Goal: Task Accomplishment & Management: Use online tool/utility

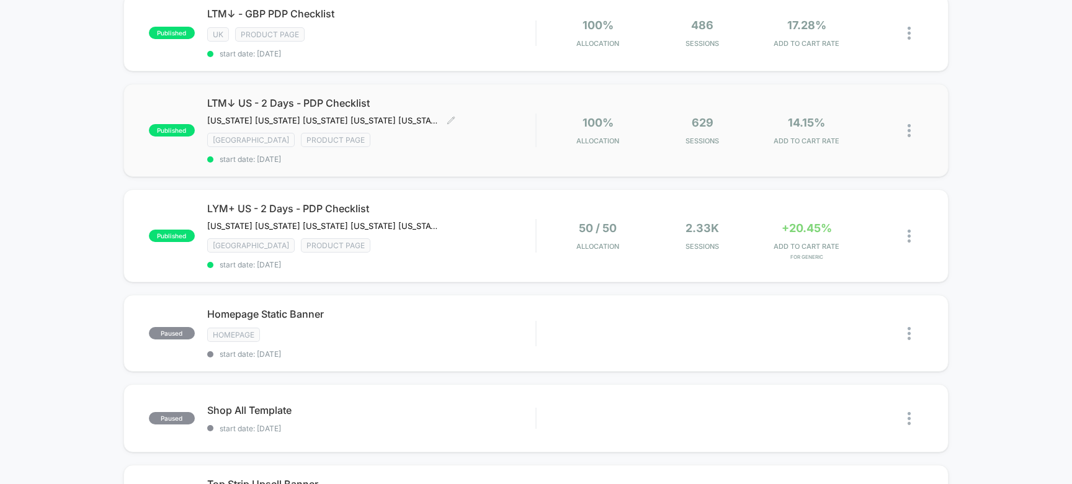
scroll to position [282, 0]
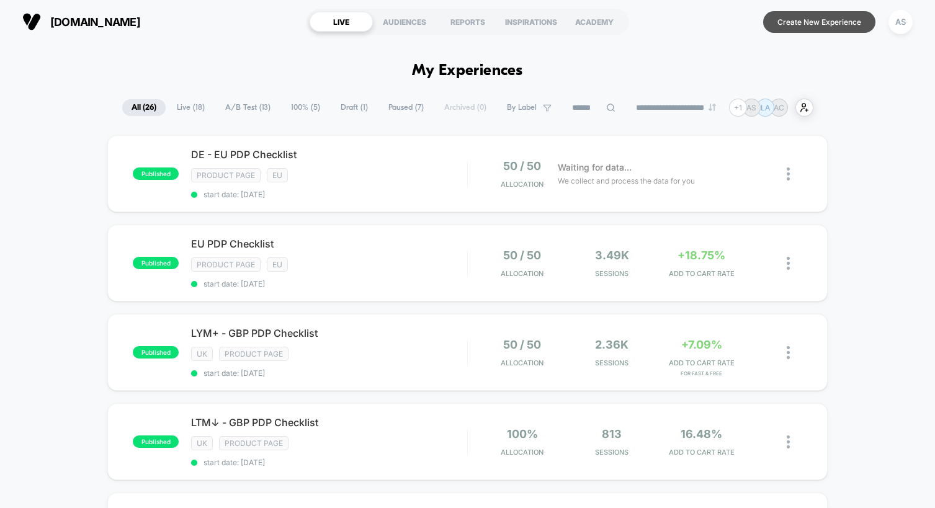
click at [840, 17] on button "Create New Experience" at bounding box center [819, 22] width 112 height 22
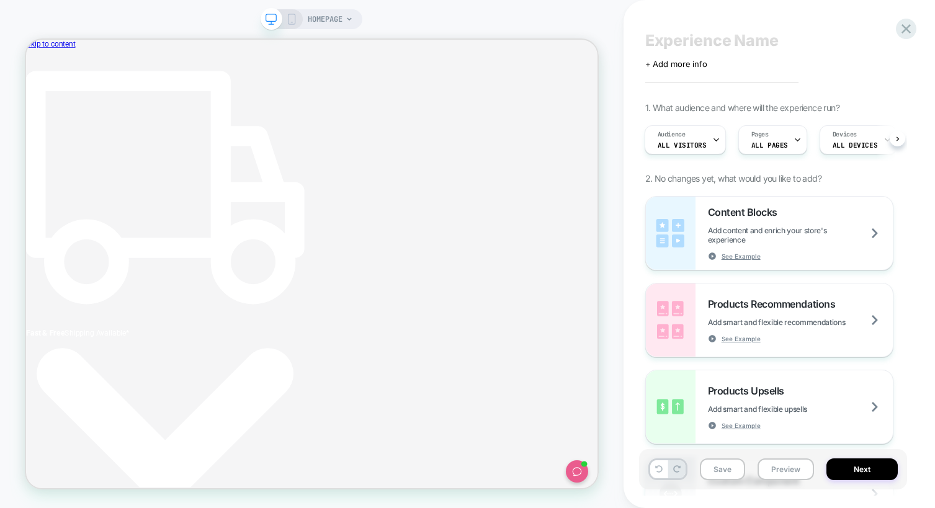
scroll to position [0, 535]
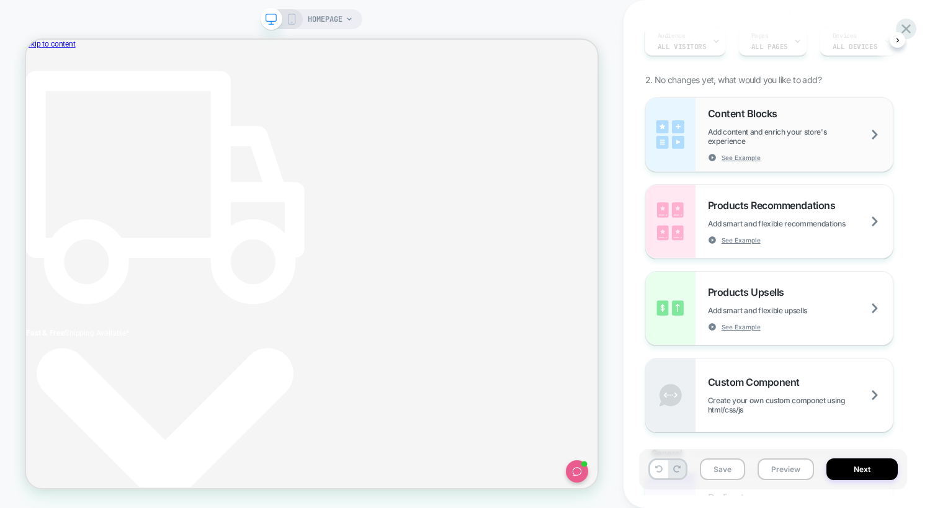
click at [764, 127] on span "Add content and enrich your store's experience" at bounding box center [800, 136] width 185 height 19
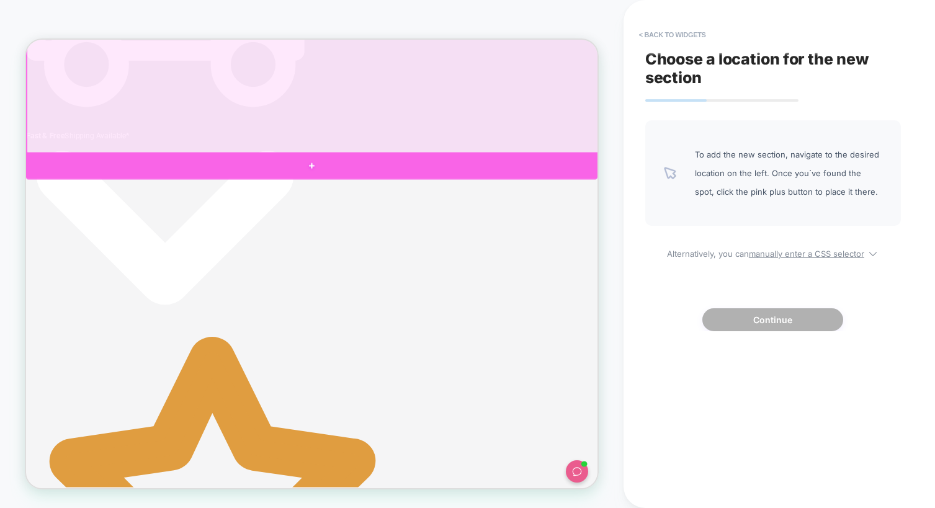
click at [704, 202] on div at bounding box center [407, 208] width 762 height 36
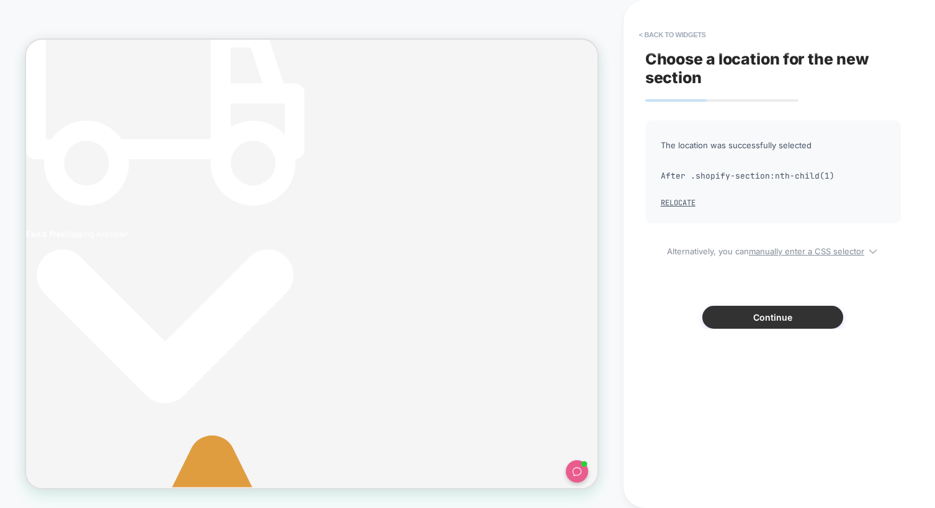
click at [788, 320] on button "Continue" at bounding box center [772, 317] width 141 height 23
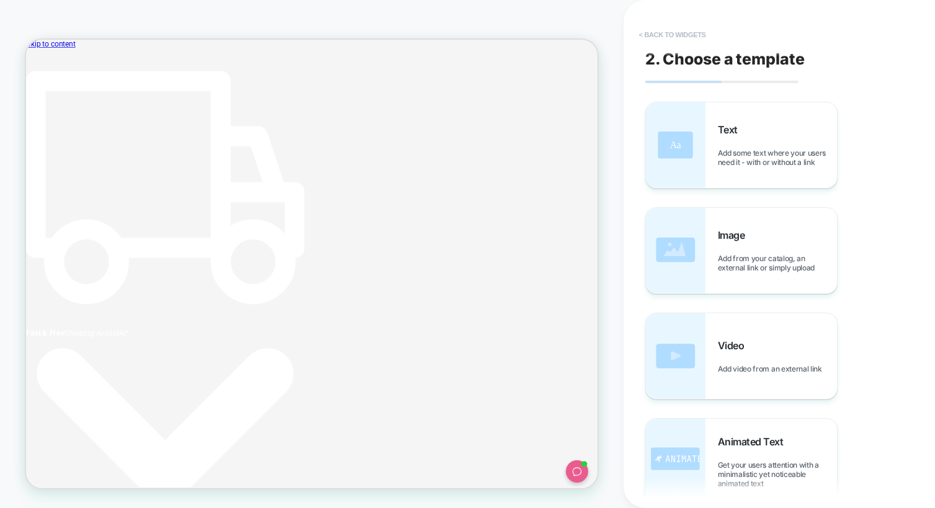
click at [664, 36] on button "< Back to widgets" at bounding box center [672, 35] width 79 height 20
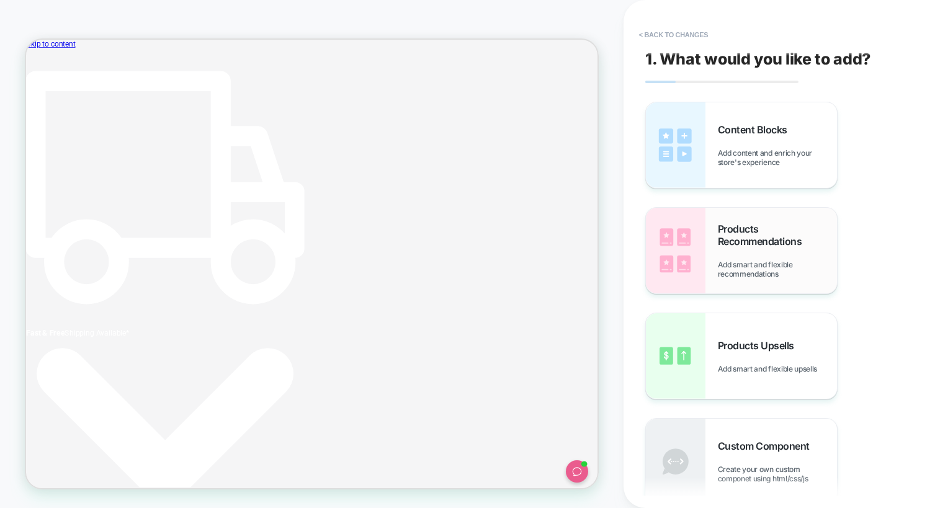
scroll to position [0, 28]
click at [750, 141] on div "Content Blocks Add content and enrich your store's experience" at bounding box center [777, 144] width 119 height 43
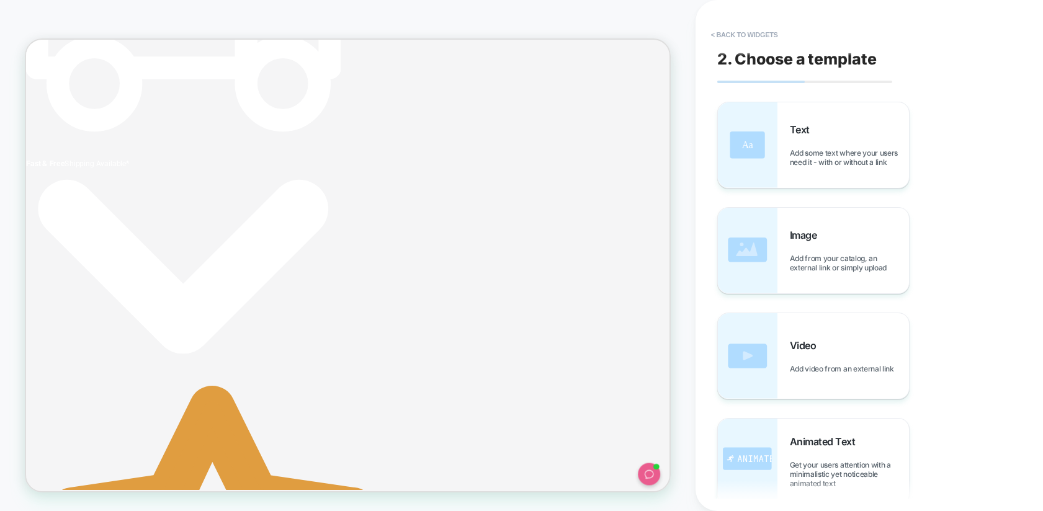
scroll to position [0, 715]
click at [774, 28] on button "< Back to widgets" at bounding box center [744, 35] width 79 height 20
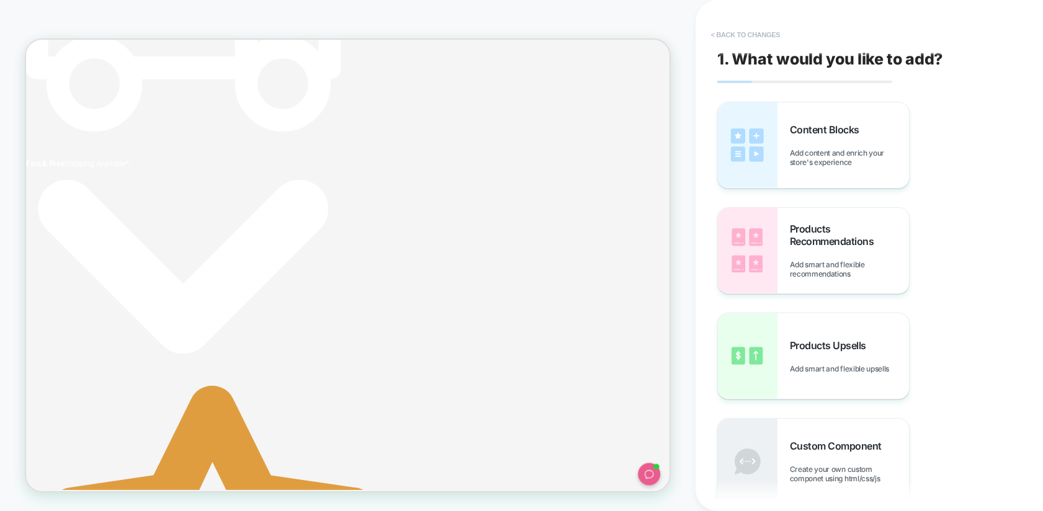
click at [761, 34] on button "< Back to changes" at bounding box center [746, 35] width 82 height 20
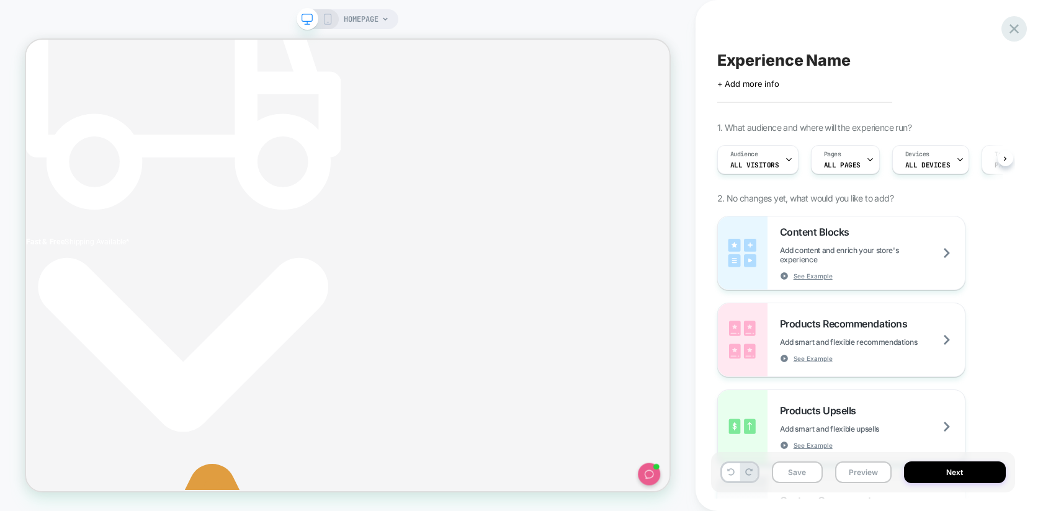
scroll to position [0, 1]
drag, startPoint x: 1003, startPoint y: 21, endPoint x: 1010, endPoint y: 27, distance: 8.8
click at [935, 21] on div "Experience Name Click to edit experience details + Add more info 1. What audien…" at bounding box center [863, 255] width 304 height 487
click at [935, 29] on icon at bounding box center [1014, 28] width 9 height 9
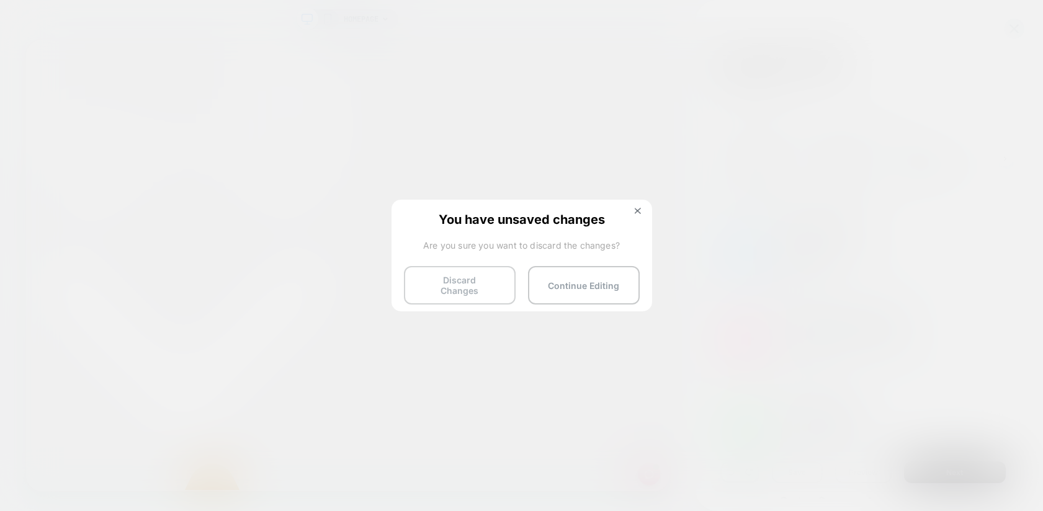
click at [454, 289] on button "Discard Changes" at bounding box center [460, 285] width 112 height 38
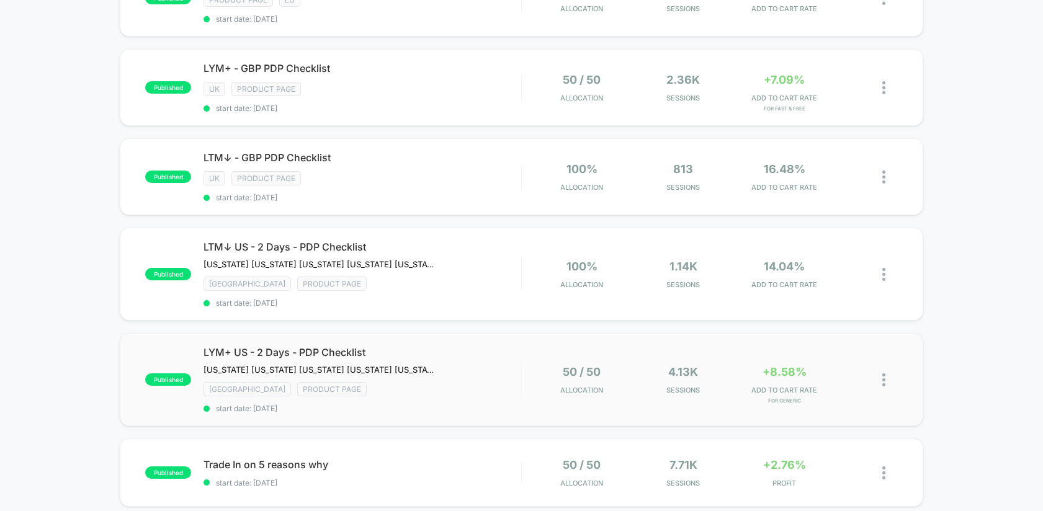
scroll to position [206, 0]
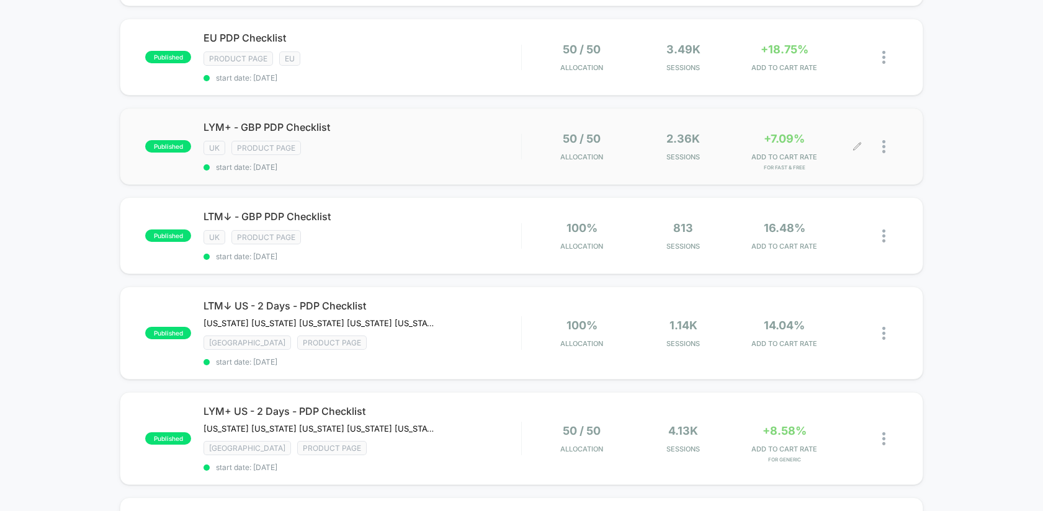
click at [885, 147] on div at bounding box center [890, 146] width 16 height 29
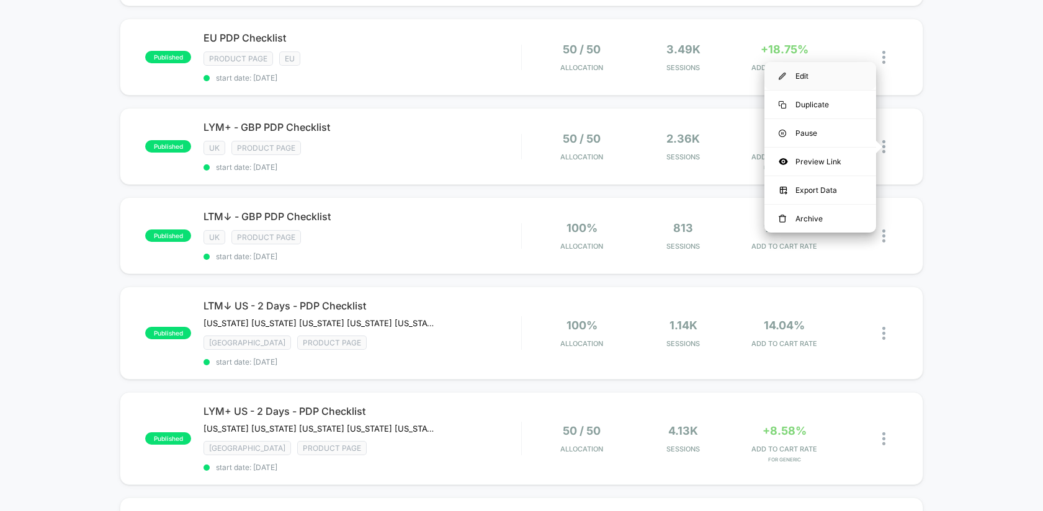
click at [802, 79] on div "Edit" at bounding box center [821, 76] width 112 height 28
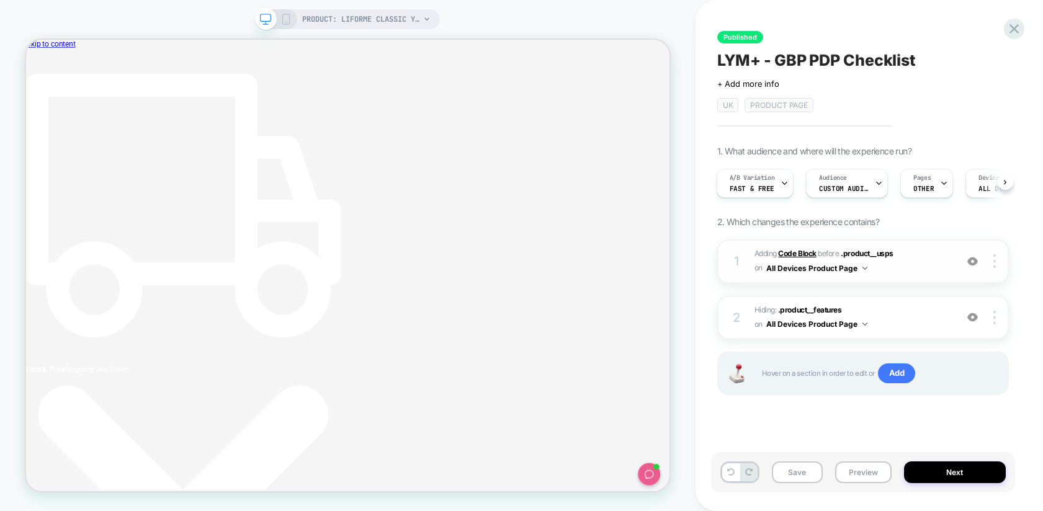
click at [809, 255] on b "Code Block" at bounding box center [797, 253] width 38 height 9
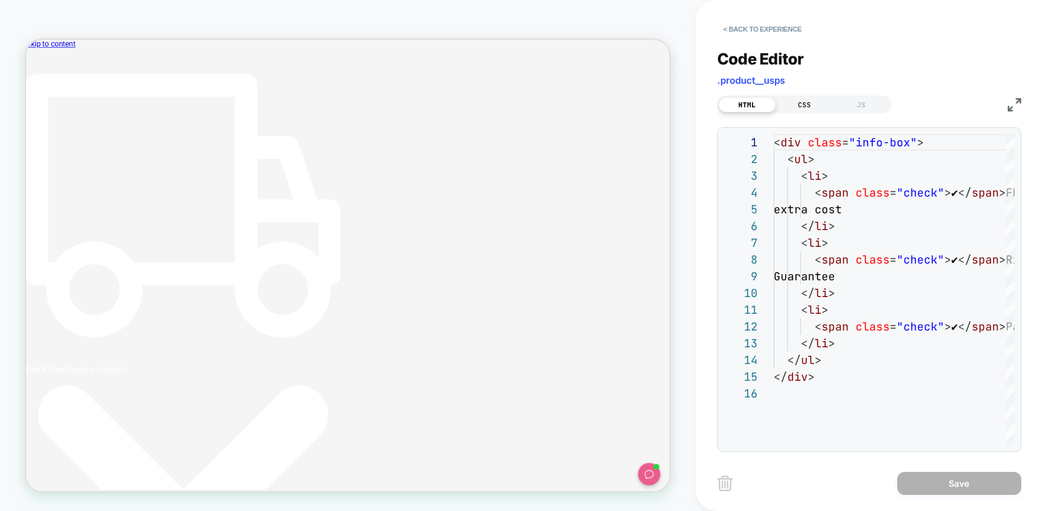
scroll to position [0, 405]
click at [801, 112] on div "CSS" at bounding box center [804, 104] width 57 height 15
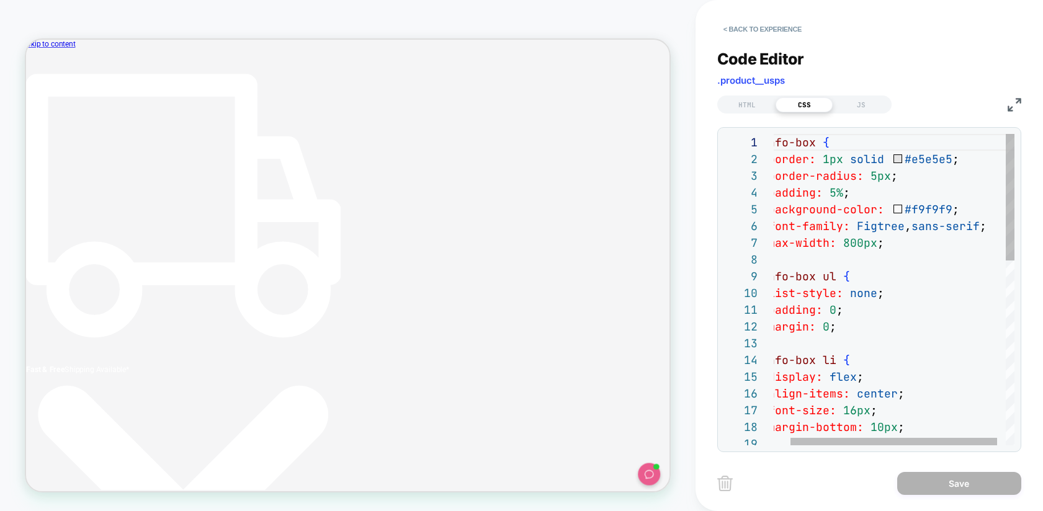
scroll to position [0, 204]
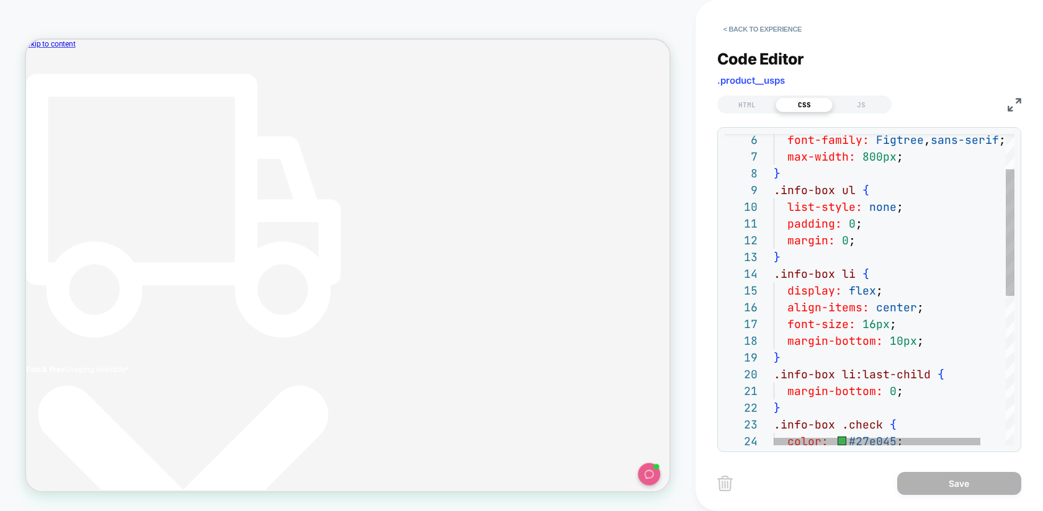
drag, startPoint x: 873, startPoint y: 325, endPoint x: 879, endPoint y: 333, distance: 10.6
click at [873, 325] on span "16px" at bounding box center [876, 324] width 27 height 14
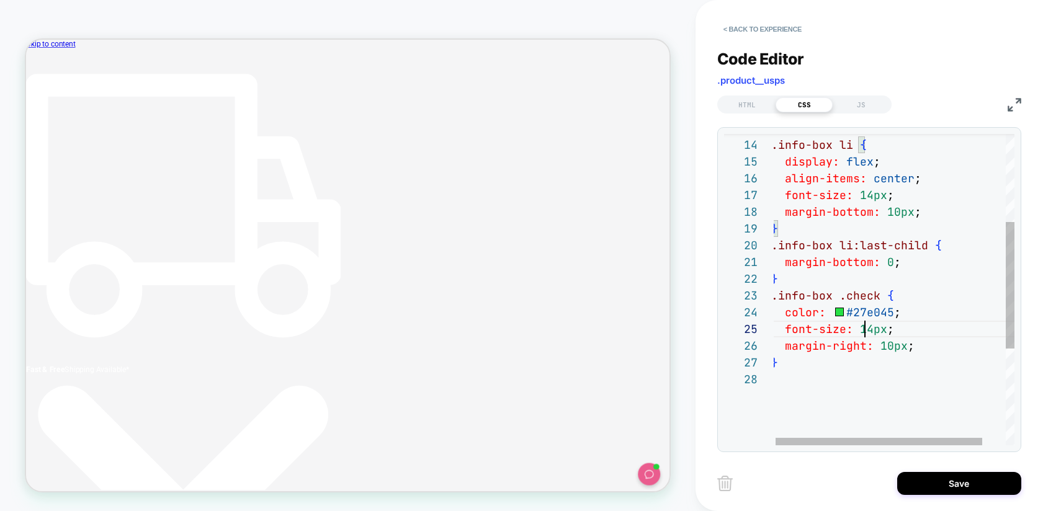
click at [863, 328] on div "display: flex ; align-items: center ; font-size: 14px ; margin-bottom: 10px ; }…" at bounding box center [906, 301] width 270 height 764
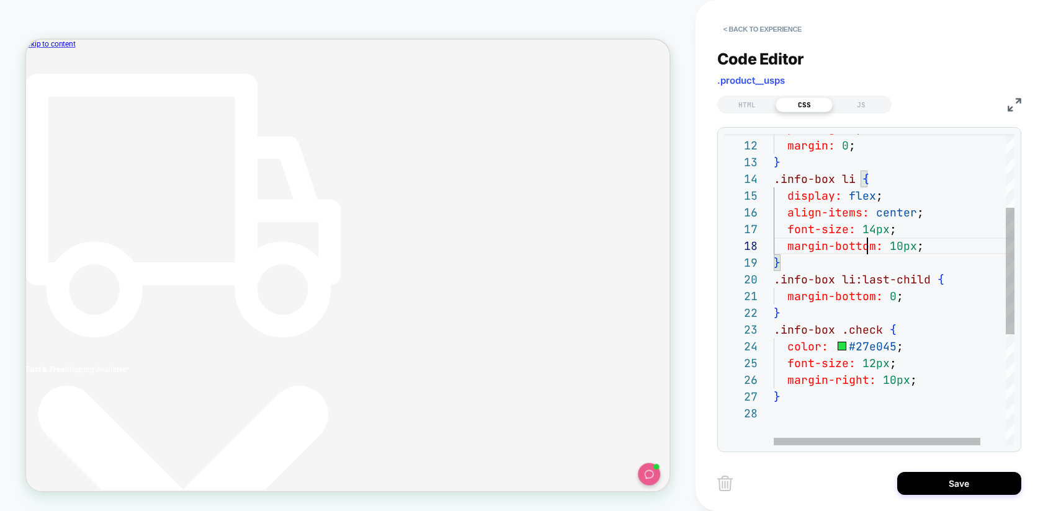
click at [869, 242] on div "display: flex ; align-items: center ; font-size: 14px ; margin-bottom: 10px ; }…" at bounding box center [909, 335] width 270 height 764
click at [873, 231] on div "display: flex ; align-items: center ; font-size: 14px ; margin-bottom: 10px ; }…" at bounding box center [909, 335] width 270 height 764
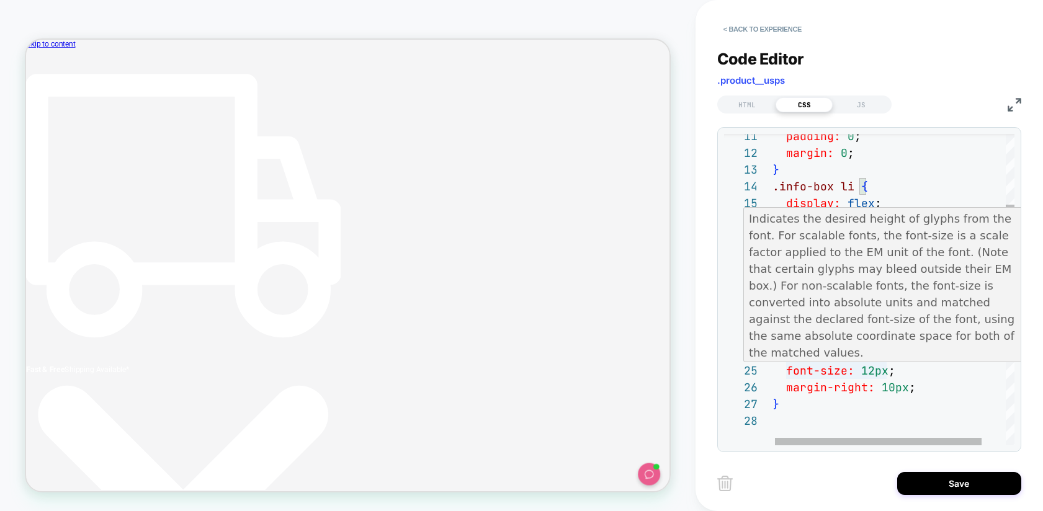
click at [876, 373] on div "display: flex ; align-items: center ; font-size: 12px ; margin-bottom: 10px ; }…" at bounding box center [908, 342] width 270 height 764
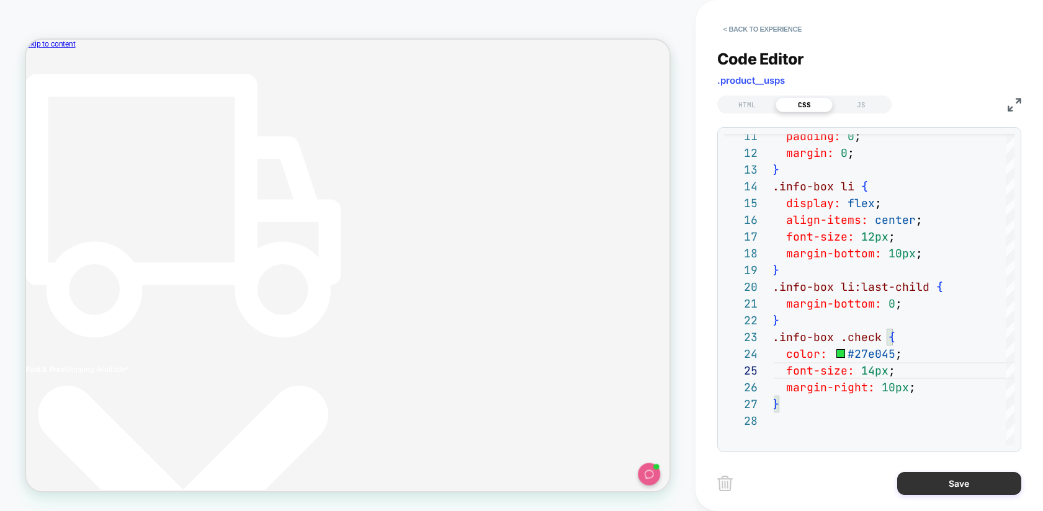
type textarea "**********"
click at [935, 490] on button "Save" at bounding box center [959, 483] width 124 height 23
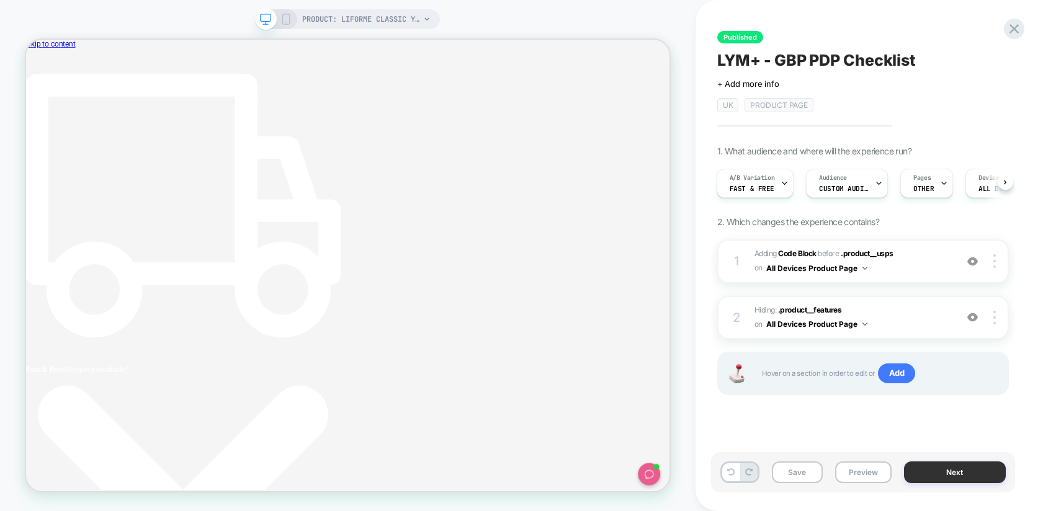
click at [935, 473] on button "Next" at bounding box center [955, 473] width 102 height 22
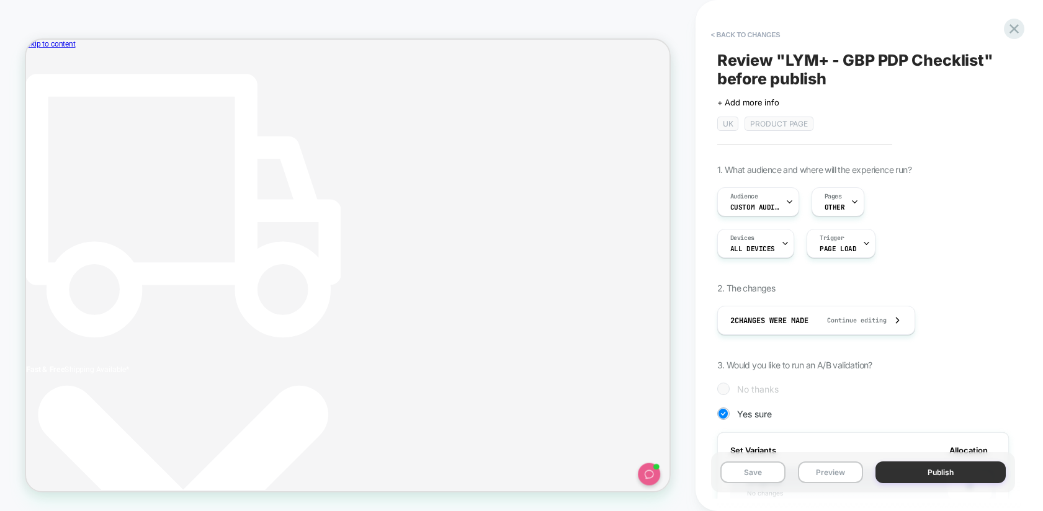
click at [935, 477] on button "Publish" at bounding box center [941, 473] width 130 height 22
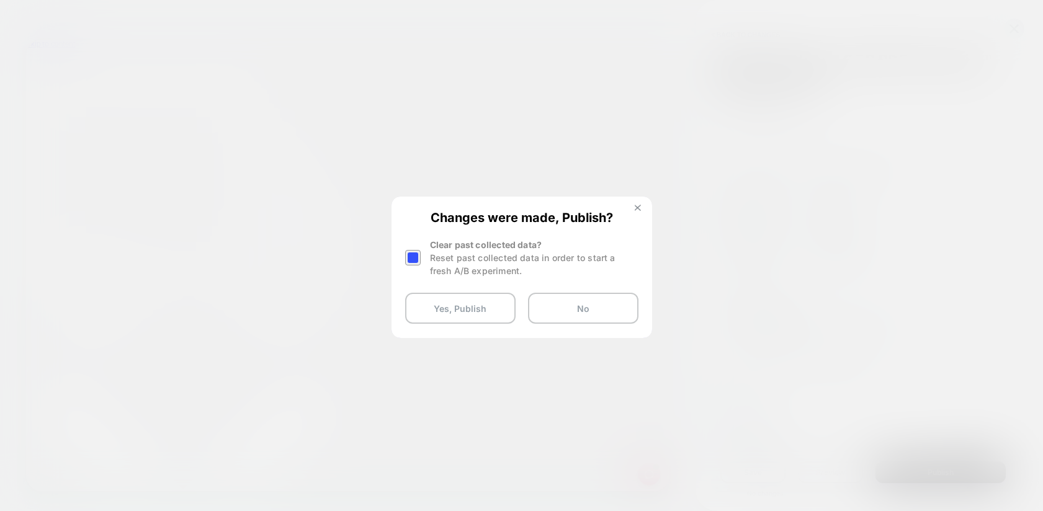
click at [639, 210] on img at bounding box center [638, 208] width 6 height 6
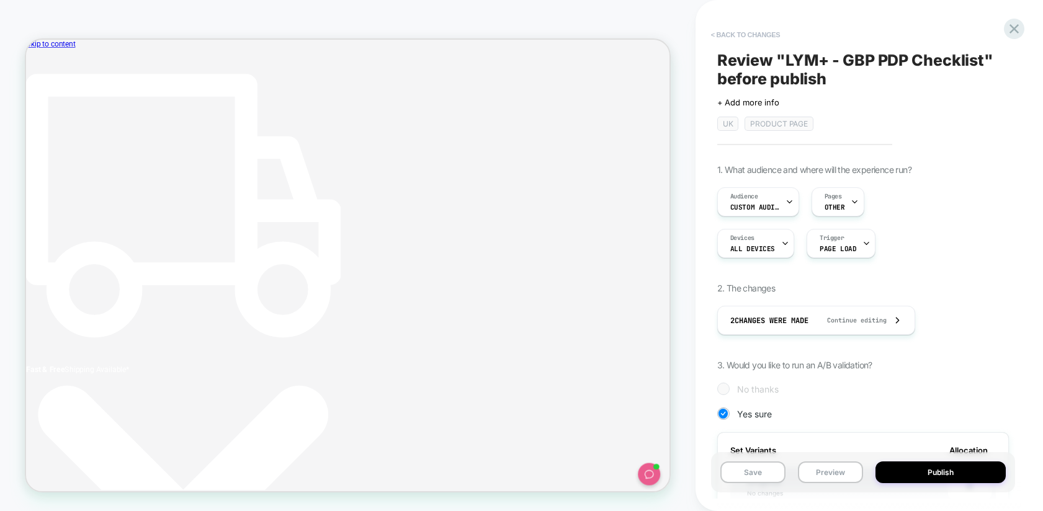
click at [736, 42] on button "< Back to changes" at bounding box center [746, 35] width 82 height 20
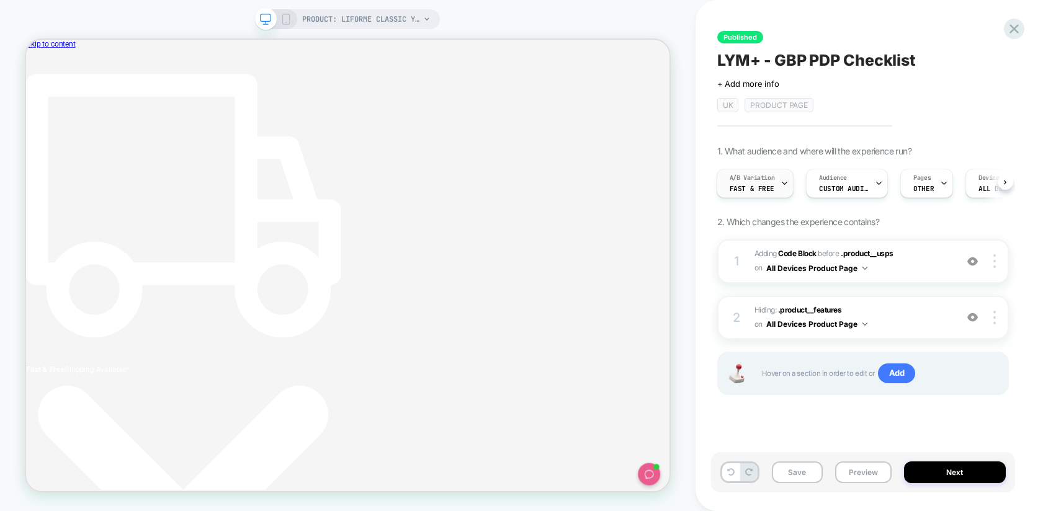
click at [771, 178] on span "A/B Variation" at bounding box center [752, 178] width 45 height 9
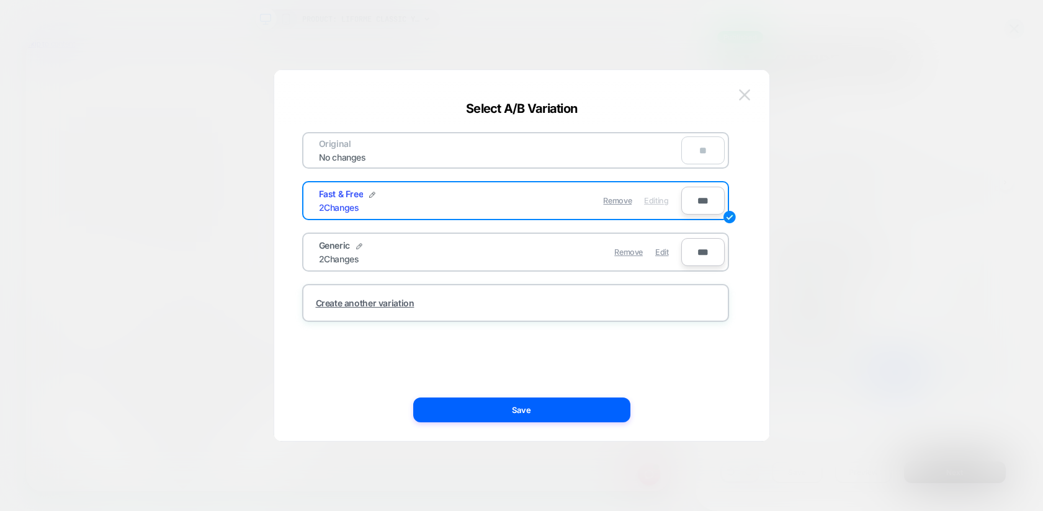
click at [749, 92] on img at bounding box center [744, 94] width 11 height 11
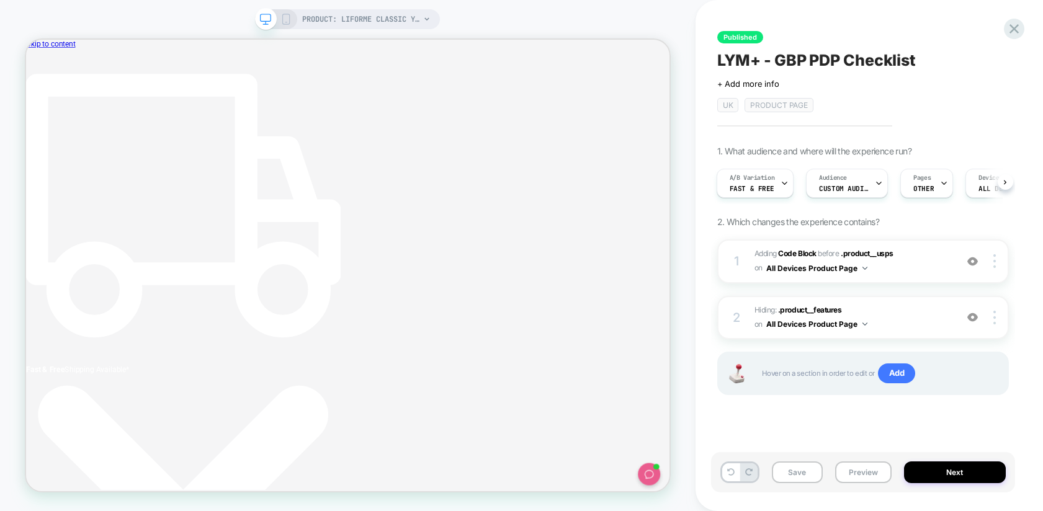
drag, startPoint x: 801, startPoint y: 471, endPoint x: 835, endPoint y: 453, distance: 38.6
click at [801, 471] on button "Save" at bounding box center [797, 473] width 51 height 22
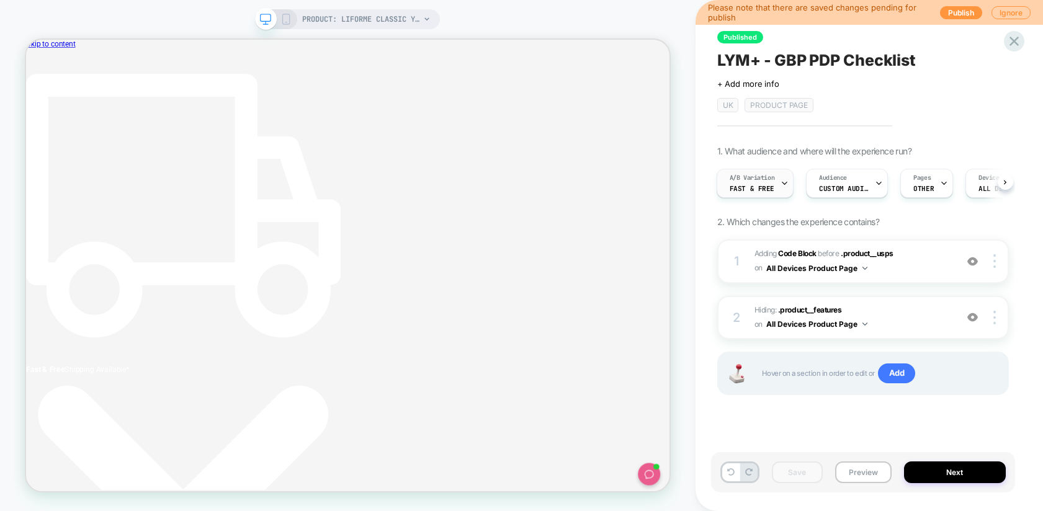
click at [761, 175] on span "A/B Variation" at bounding box center [752, 178] width 45 height 9
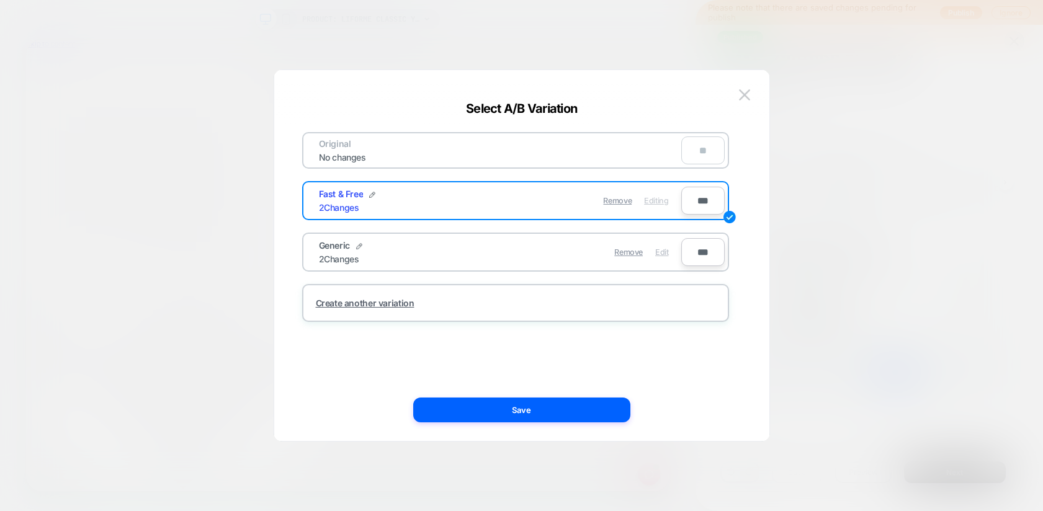
click at [662, 249] on span "Edit" at bounding box center [661, 252] width 13 height 9
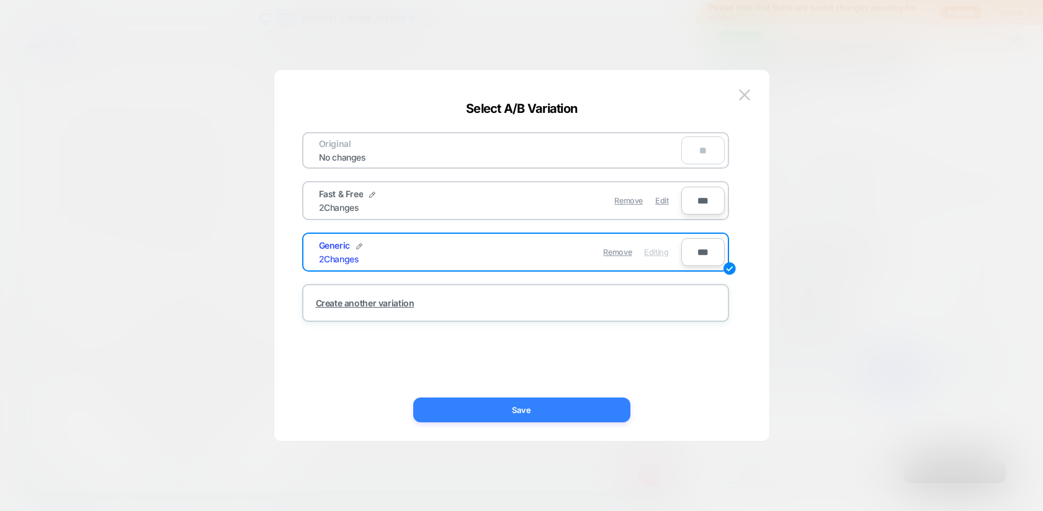
drag, startPoint x: 586, startPoint y: 403, endPoint x: 845, endPoint y: 465, distance: 265.4
click at [586, 403] on button "Save" at bounding box center [521, 410] width 217 height 25
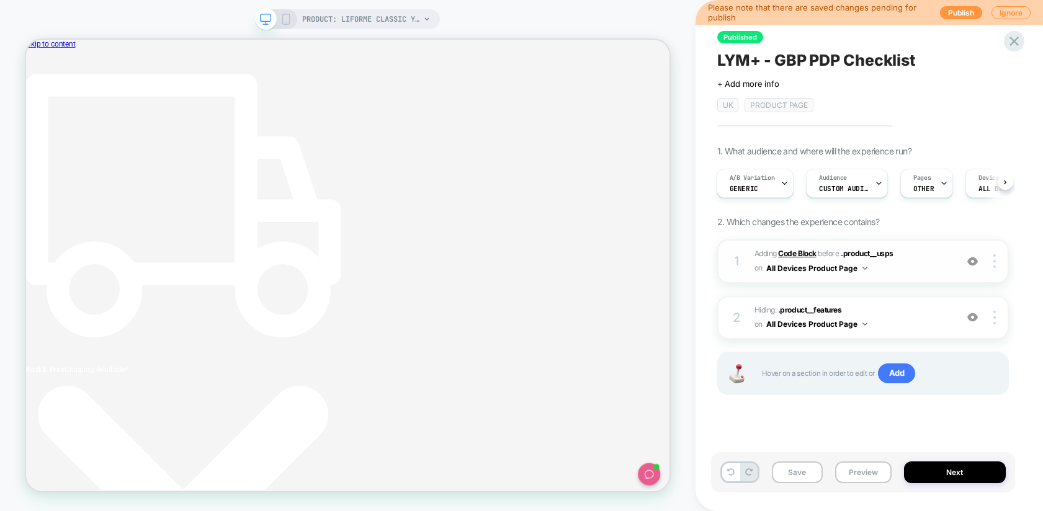
click at [797, 256] on b "Code Block" at bounding box center [797, 253] width 38 height 9
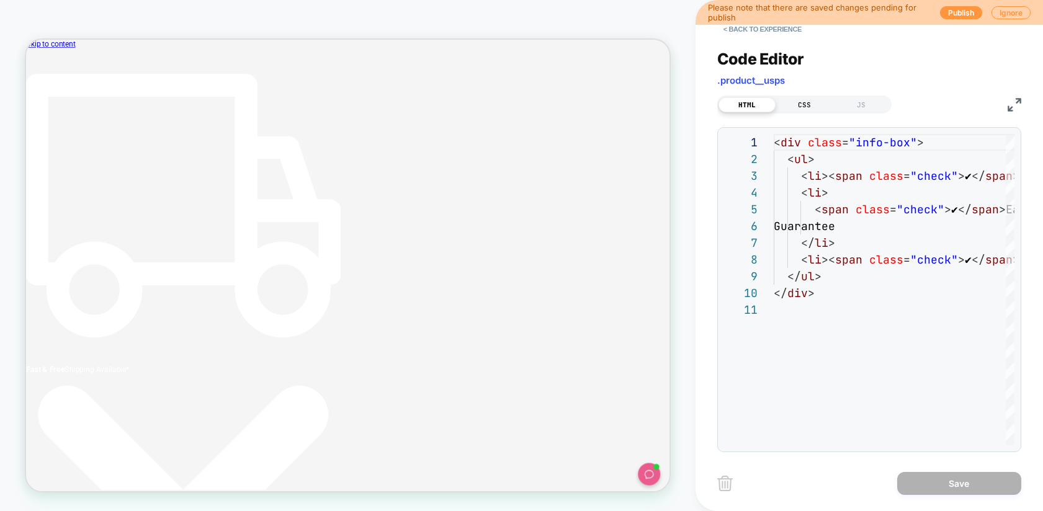
click at [809, 97] on div "CSS" at bounding box center [804, 104] width 57 height 15
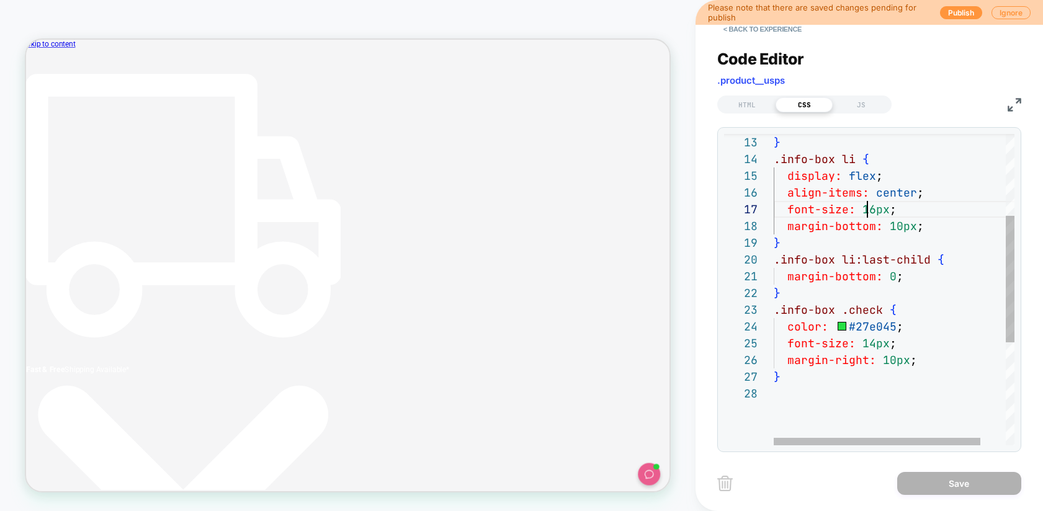
click at [864, 206] on div "} .info-box li { display: flex ; align-items: center ; font-size: 16px ; margin…" at bounding box center [909, 315] width 270 height 764
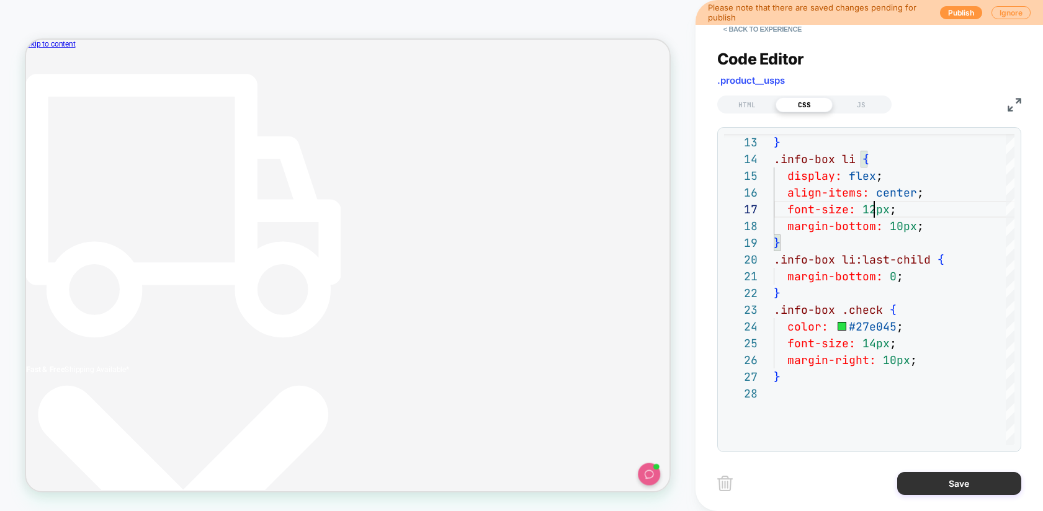
type textarea "**********"
click at [935, 482] on button "Save" at bounding box center [959, 483] width 124 height 23
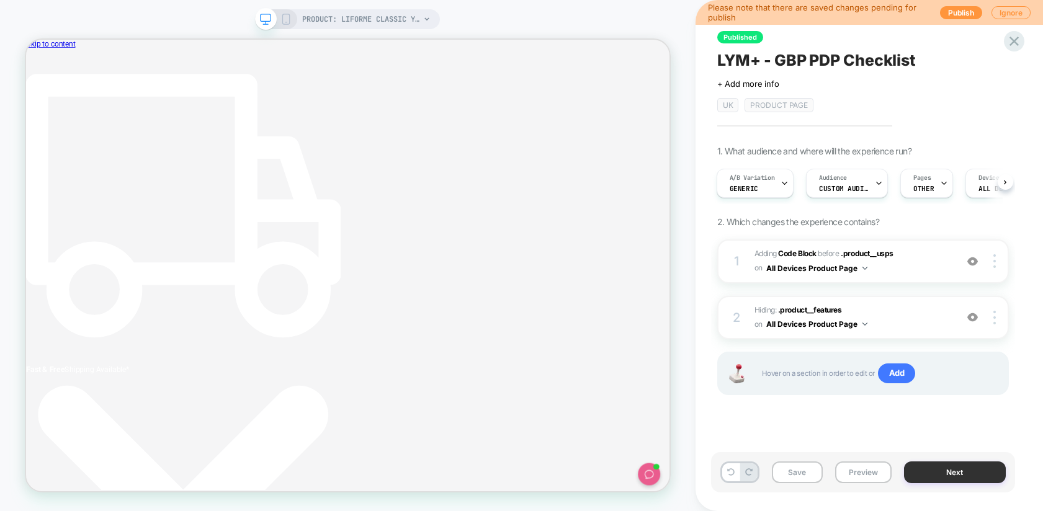
click at [935, 473] on button "Next" at bounding box center [955, 473] width 102 height 22
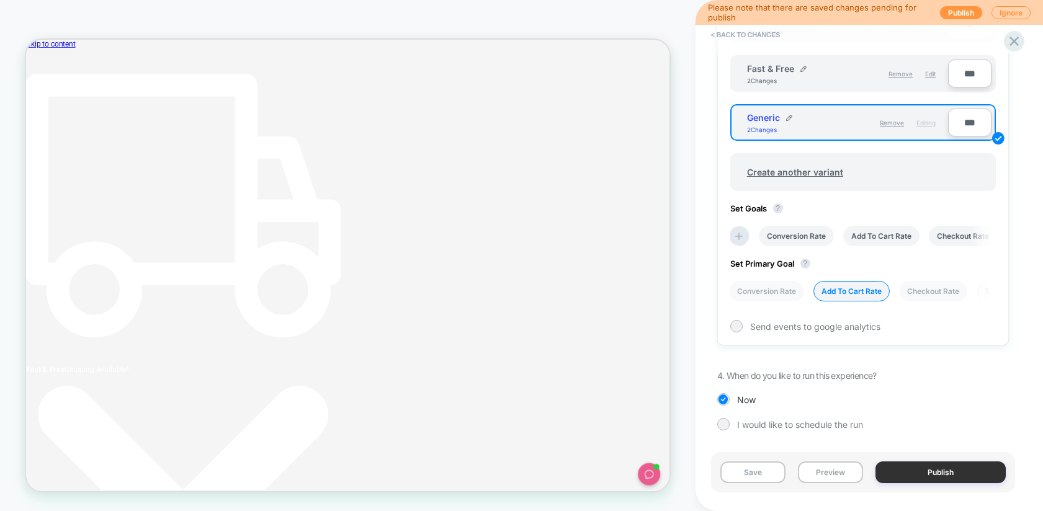
click at [935, 469] on button "Publish" at bounding box center [941, 473] width 130 height 22
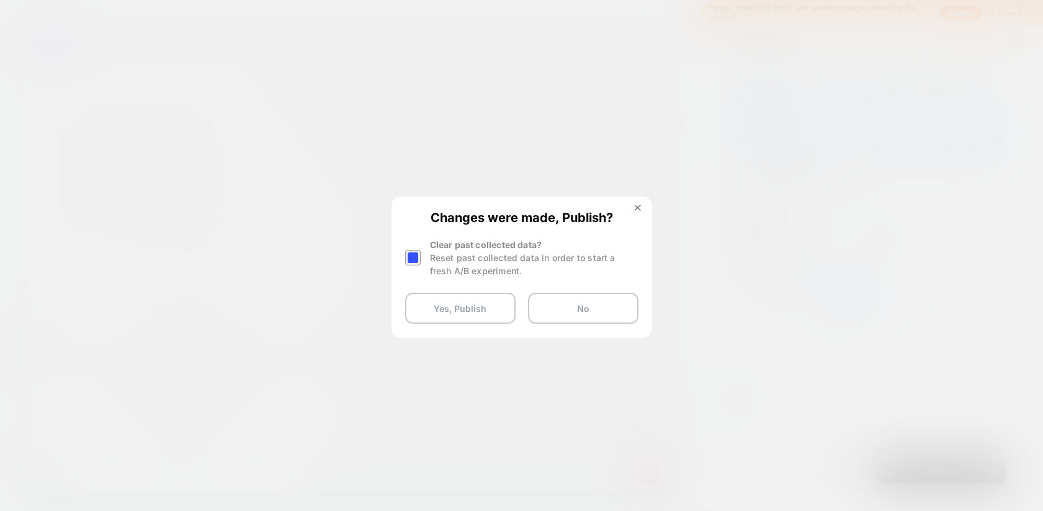
click at [418, 257] on div at bounding box center [413, 258] width 16 height 16
drag, startPoint x: 441, startPoint y: 313, endPoint x: 446, endPoint y: 284, distance: 29.1
click at [441, 313] on button "Yes, Publish" at bounding box center [460, 308] width 110 height 31
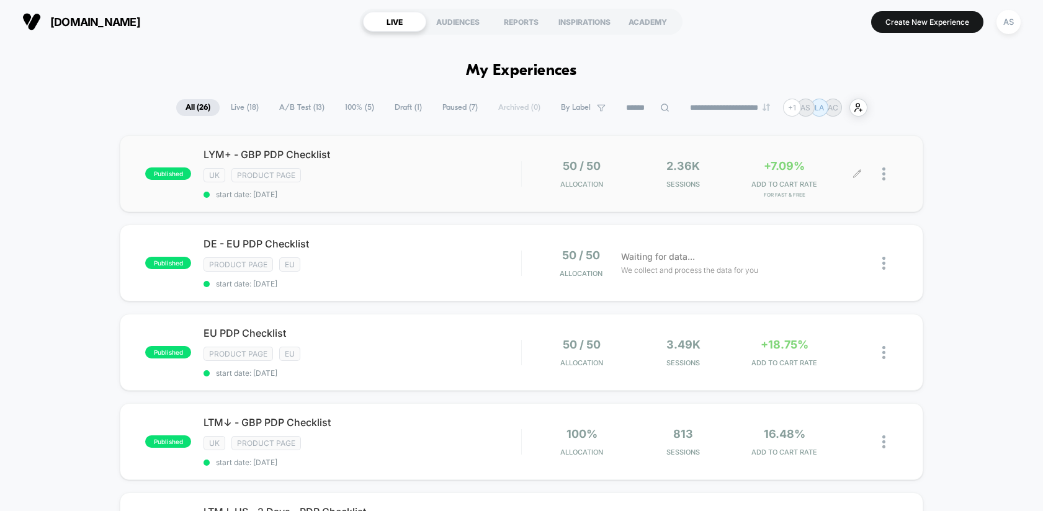
click at [862, 174] on div at bounding box center [878, 173] width 40 height 29
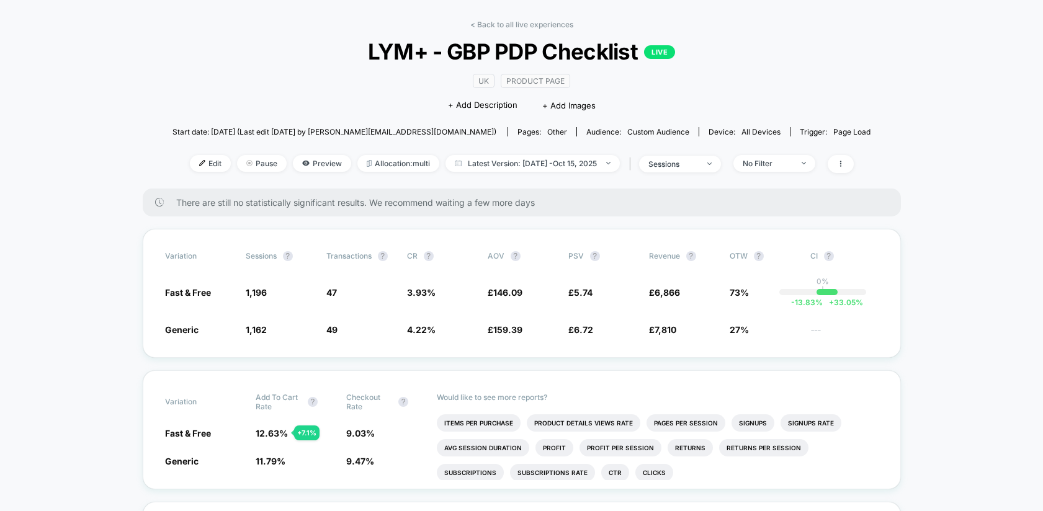
drag, startPoint x: 194, startPoint y: 161, endPoint x: 200, endPoint y: 150, distance: 12.5
click at [194, 161] on span "Edit" at bounding box center [210, 163] width 41 height 17
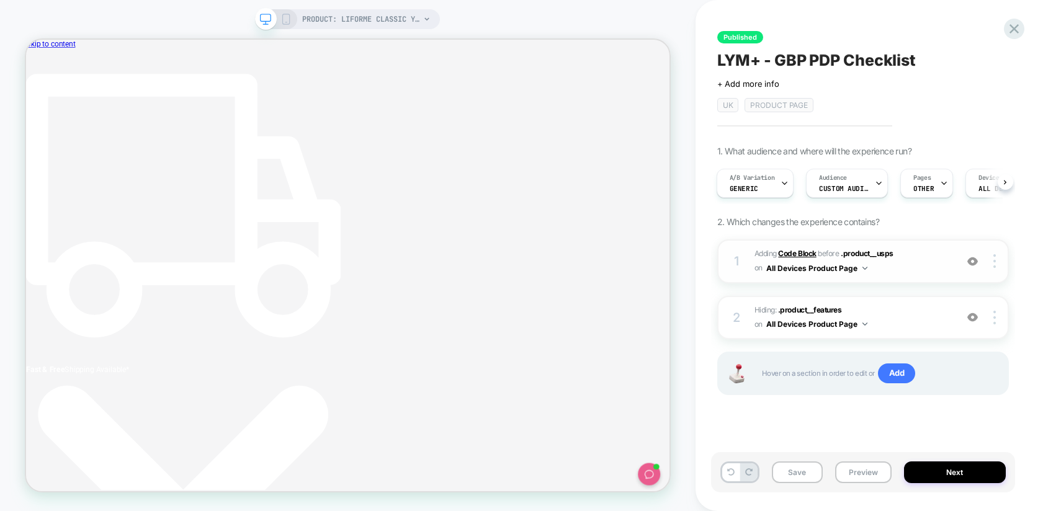
click at [791, 251] on b "Code Block" at bounding box center [797, 253] width 38 height 9
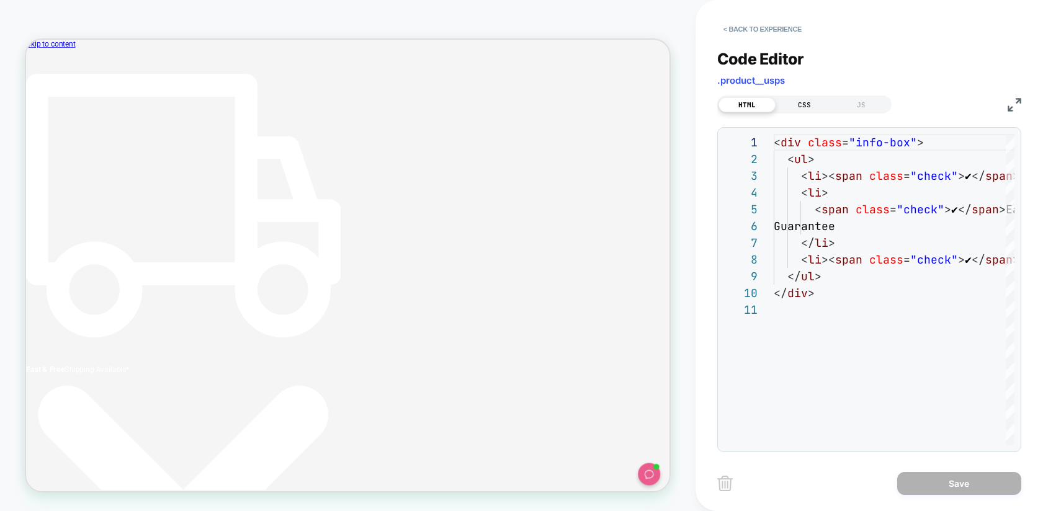
click at [822, 102] on div "CSS" at bounding box center [804, 104] width 57 height 15
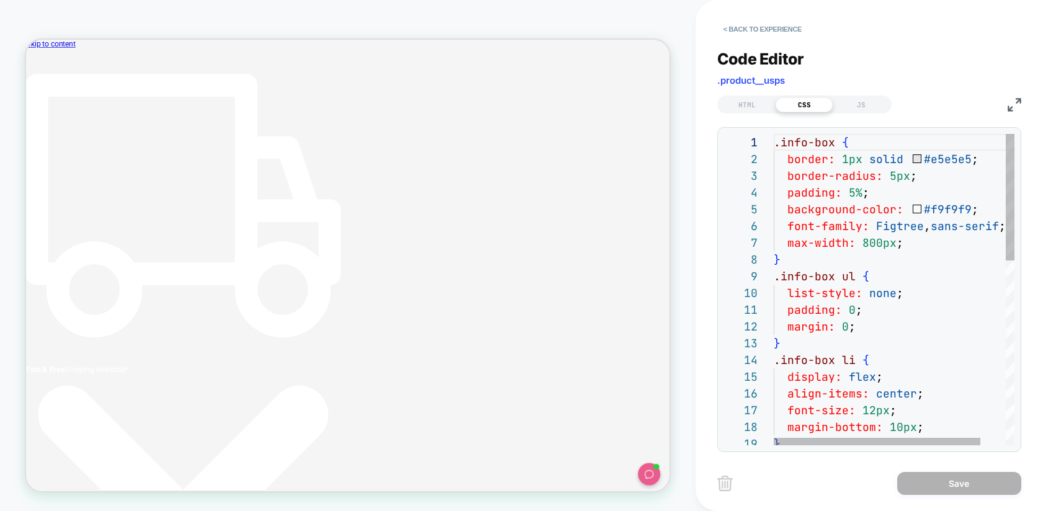
click at [889, 174] on div ".info-box { border: 1px solid #e5e5e5 ; border-radius: 5px ; padding: 5% ; back…" at bounding box center [909, 516] width 270 height 764
click at [907, 280] on div ".info-box { border: 1px solid #e5e5e5 ; border-radius: 10px ; padding: 5% ; bac…" at bounding box center [909, 516] width 270 height 764
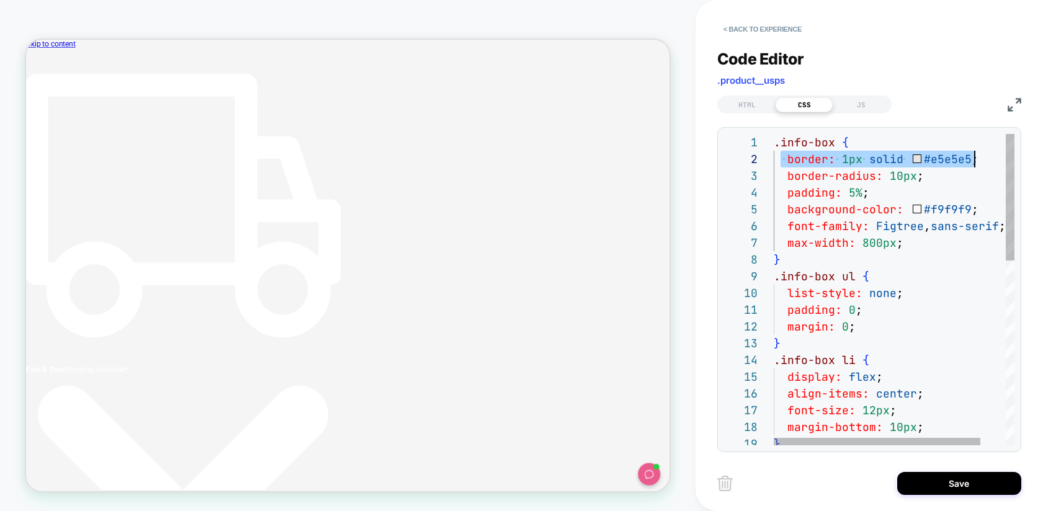
drag, startPoint x: 833, startPoint y: 156, endPoint x: 982, endPoint y: 155, distance: 149.6
click at [935, 155] on div "border: 1px solid #e5e5e5 ;" at bounding box center [909, 159] width 270 height 17
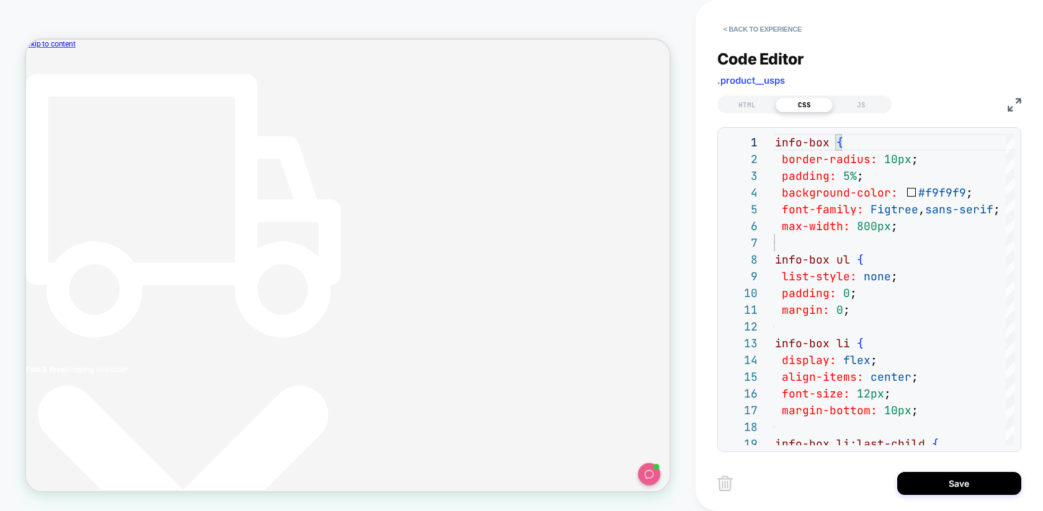
type textarea "**********"
click at [935, 486] on button "Save" at bounding box center [959, 483] width 124 height 23
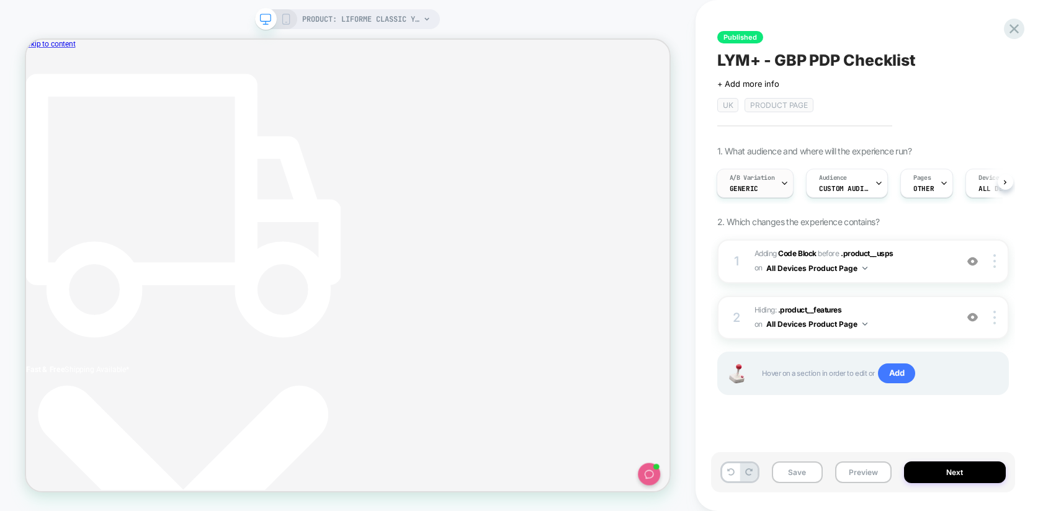
click at [767, 184] on div "A/B Variation Generic" at bounding box center [752, 183] width 70 height 28
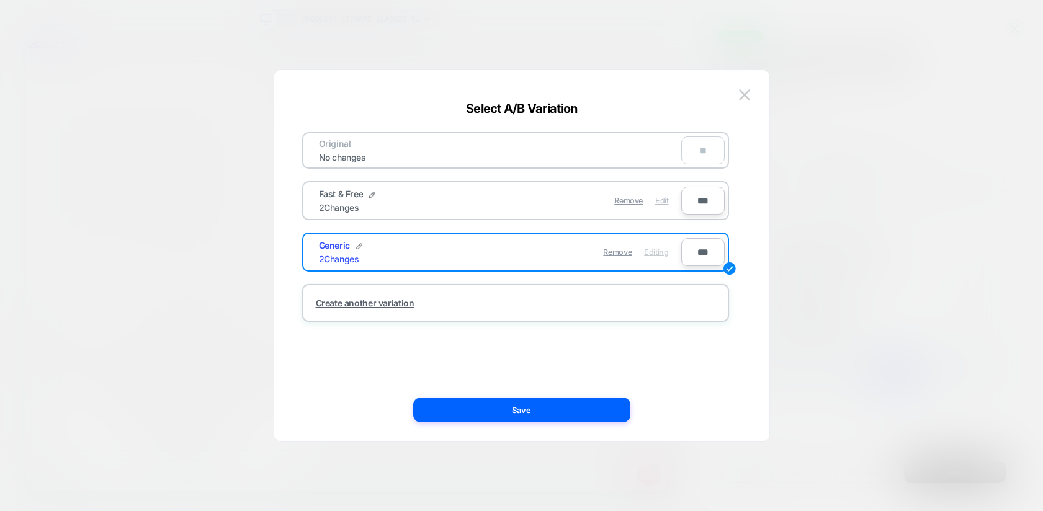
click at [661, 199] on span "Edit" at bounding box center [661, 200] width 13 height 9
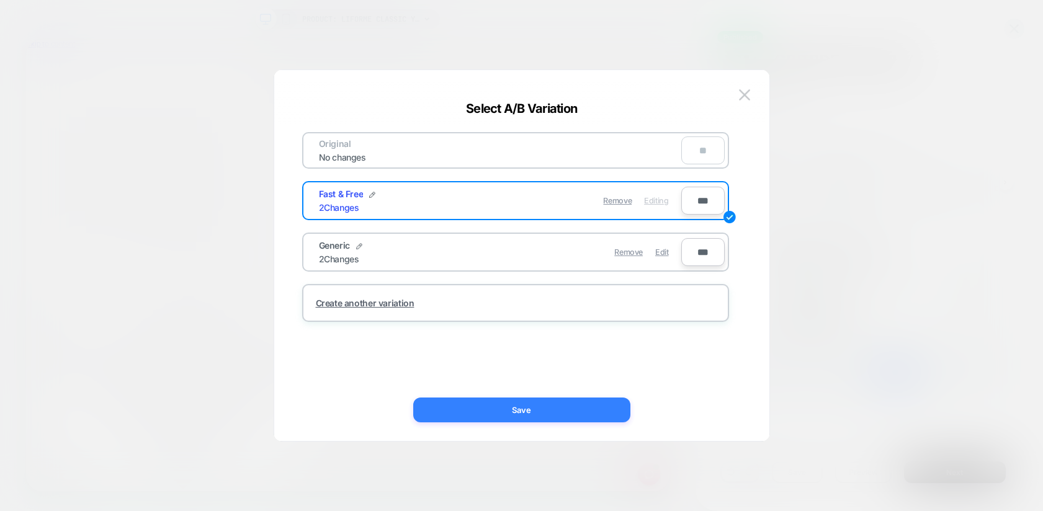
click at [513, 411] on button "Save" at bounding box center [521, 410] width 217 height 25
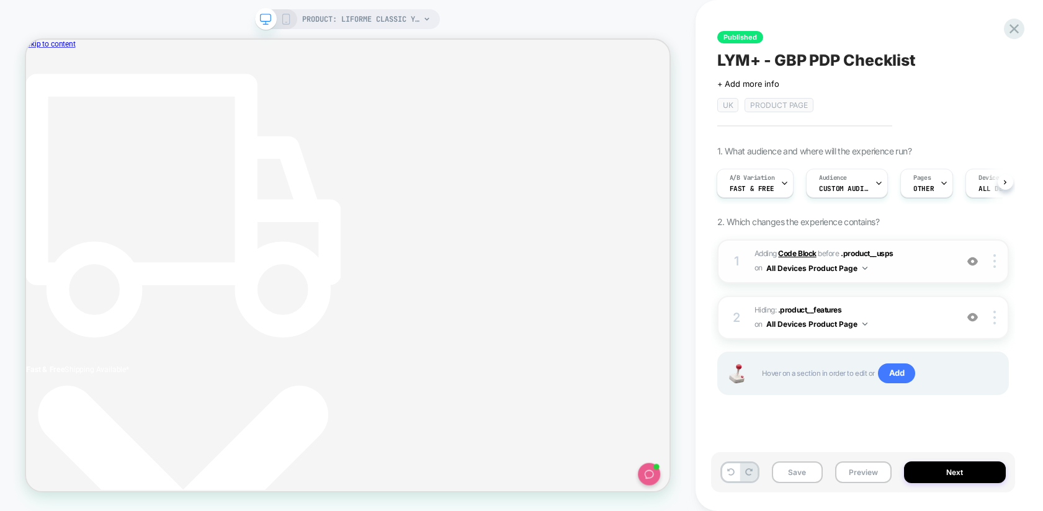
click at [797, 255] on b "Code Block" at bounding box center [797, 253] width 38 height 9
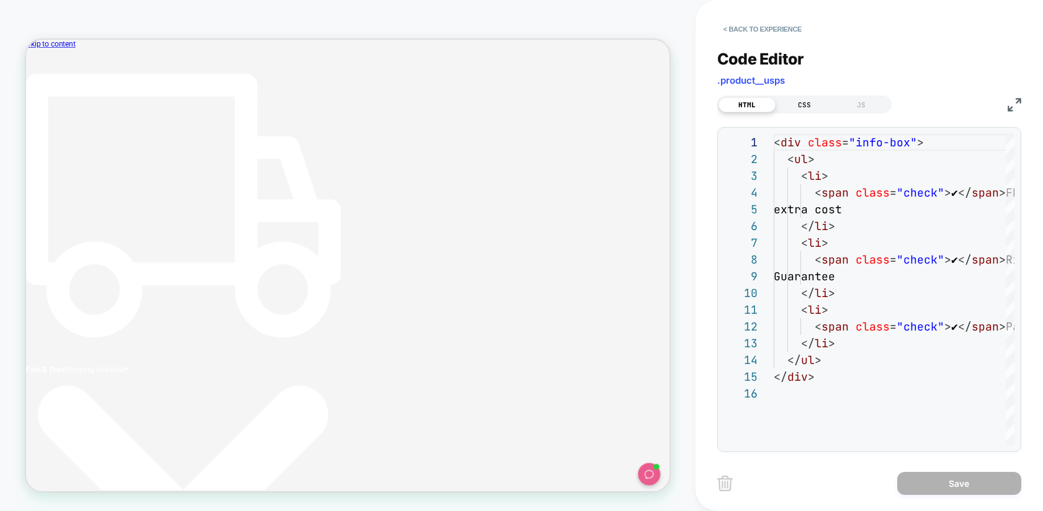
click at [809, 105] on div "CSS" at bounding box center [804, 104] width 57 height 15
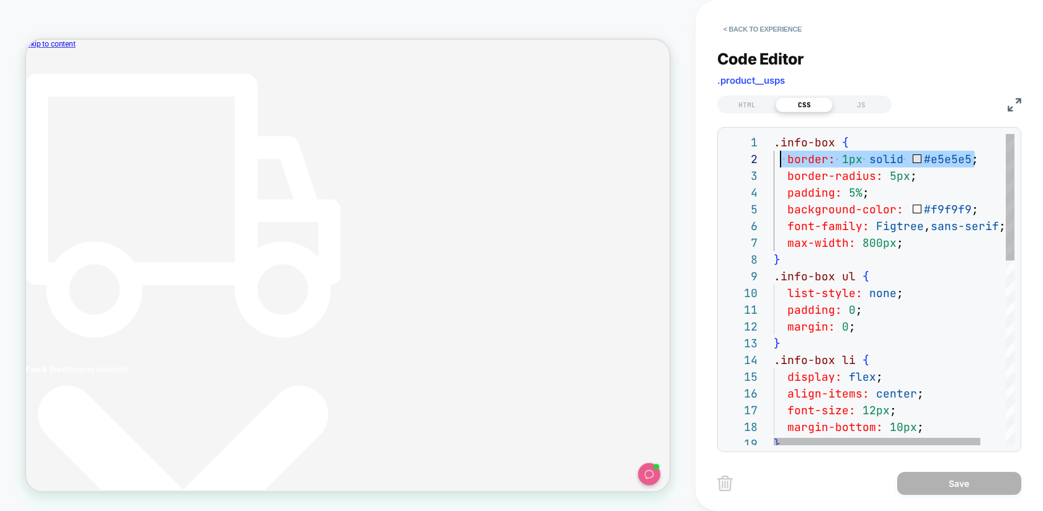
drag, startPoint x: 830, startPoint y: 154, endPoint x: 734, endPoint y: 158, distance: 96.9
click at [774, 158] on div ".info-box { border: 1px solid #e5e5e5 ; border-radius: 5px ; padding: 5% ; back…" at bounding box center [909, 516] width 270 height 764
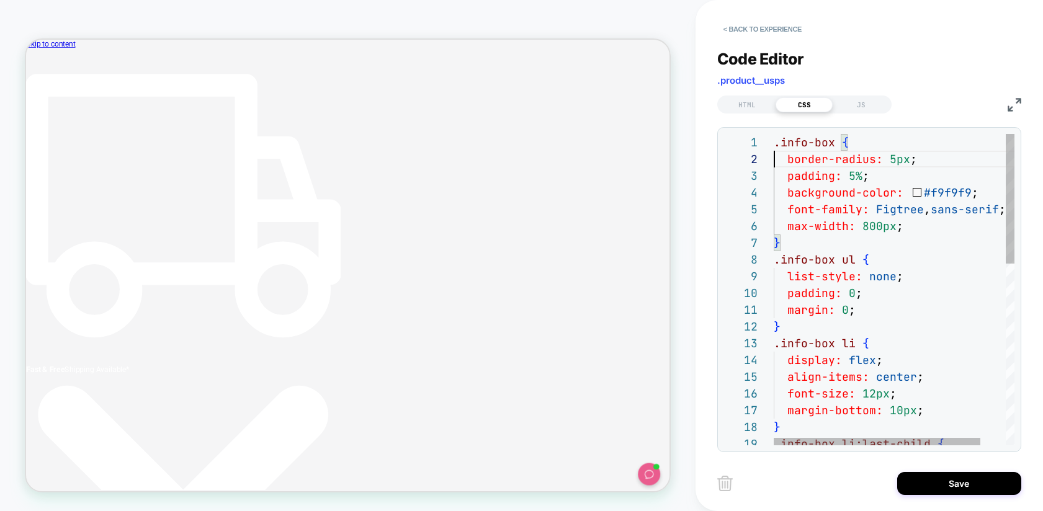
click at [897, 160] on span "5px" at bounding box center [900, 159] width 20 height 14
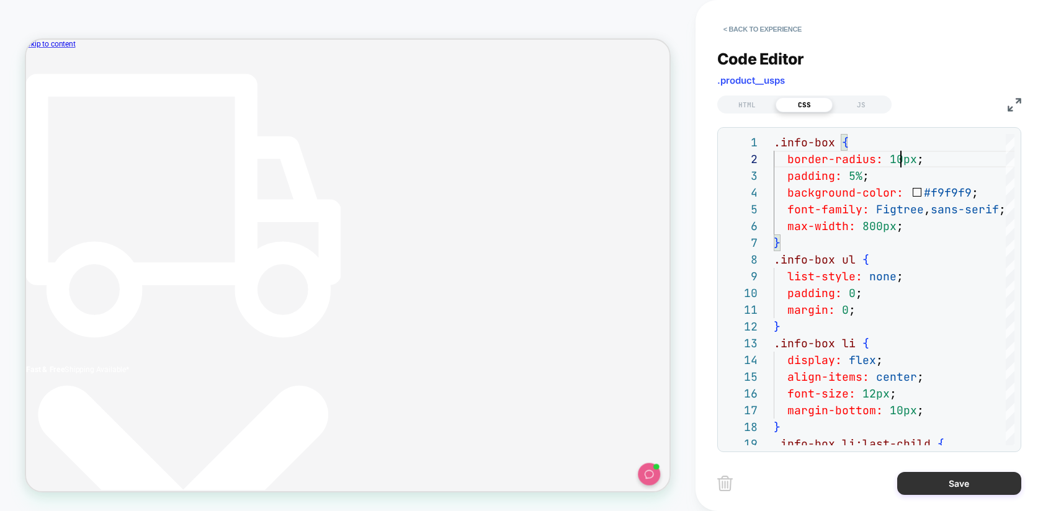
type textarea "**********"
click at [935, 487] on button "Save" at bounding box center [959, 483] width 124 height 23
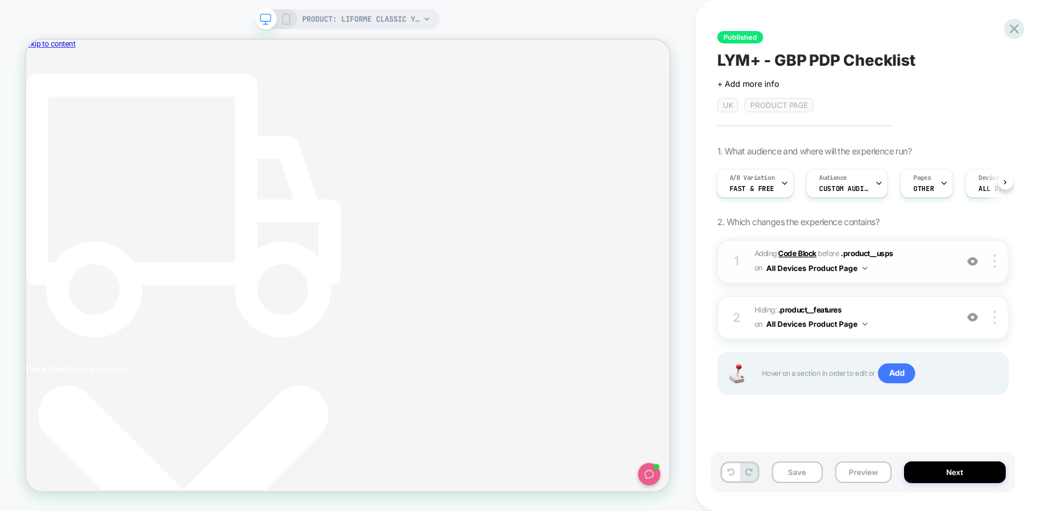
click at [804, 252] on b "Code Block" at bounding box center [797, 253] width 38 height 9
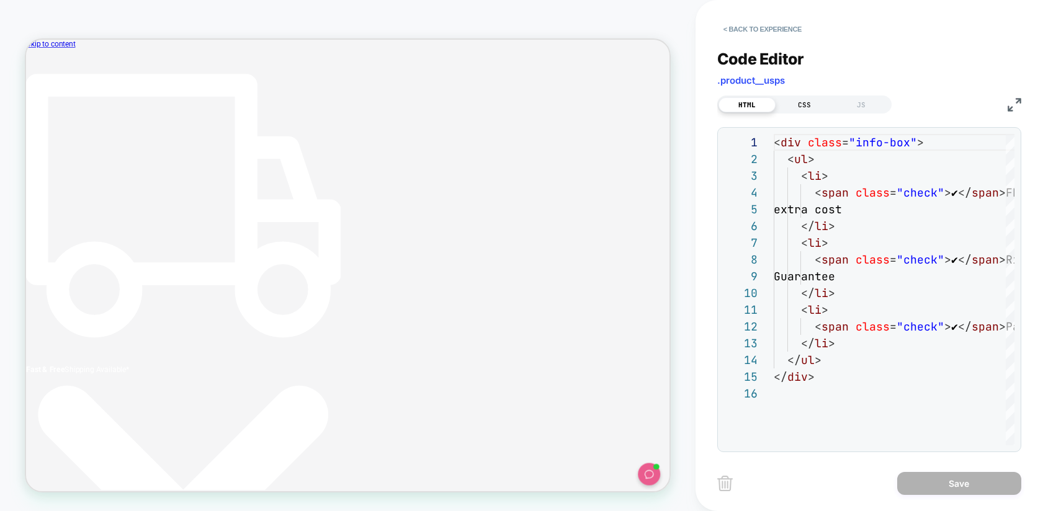
click at [810, 107] on div "CSS" at bounding box center [804, 104] width 57 height 15
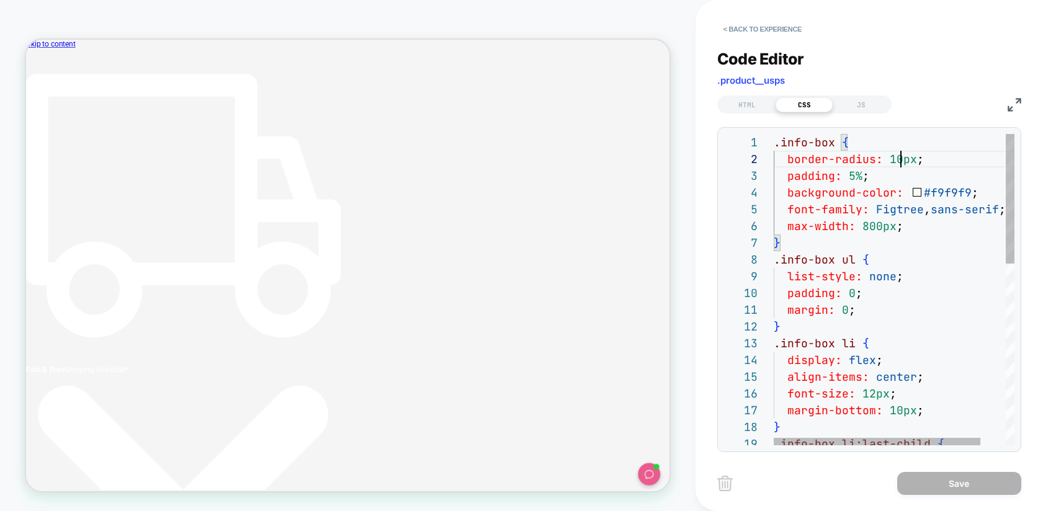
click at [899, 157] on div ".info-box { border-radius: 10px ; padding: 5% ; background-color: #f9f9f9 ; fon…" at bounding box center [909, 507] width 270 height 747
type textarea "**********"
click at [899, 174] on div ".info-box { border-radius: .8rem ; padding: 5% ; background-color: #f9f9f9 ; fo…" at bounding box center [909, 507] width 270 height 747
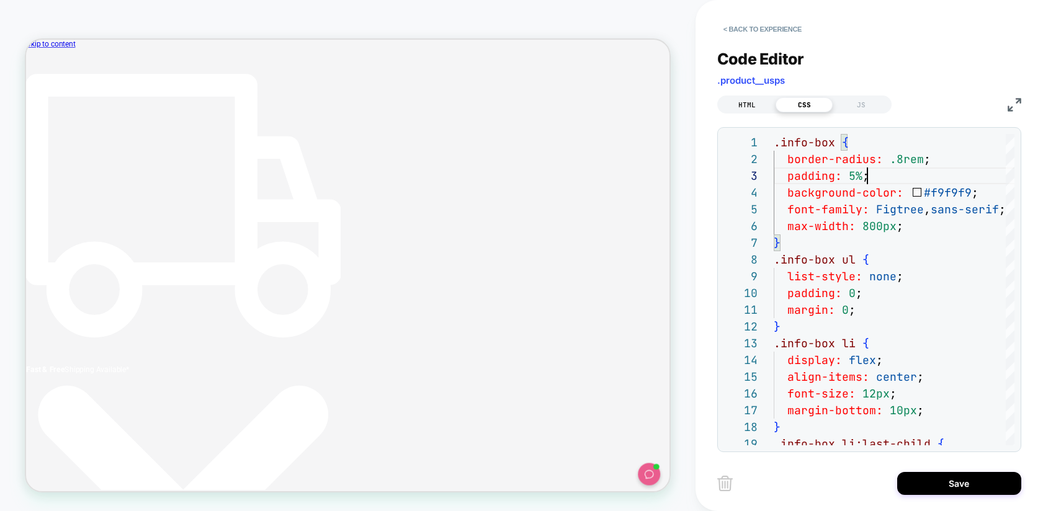
drag, startPoint x: 745, startPoint y: 103, endPoint x: 751, endPoint y: 105, distance: 6.5
click at [745, 103] on div "HTML" at bounding box center [747, 104] width 57 height 15
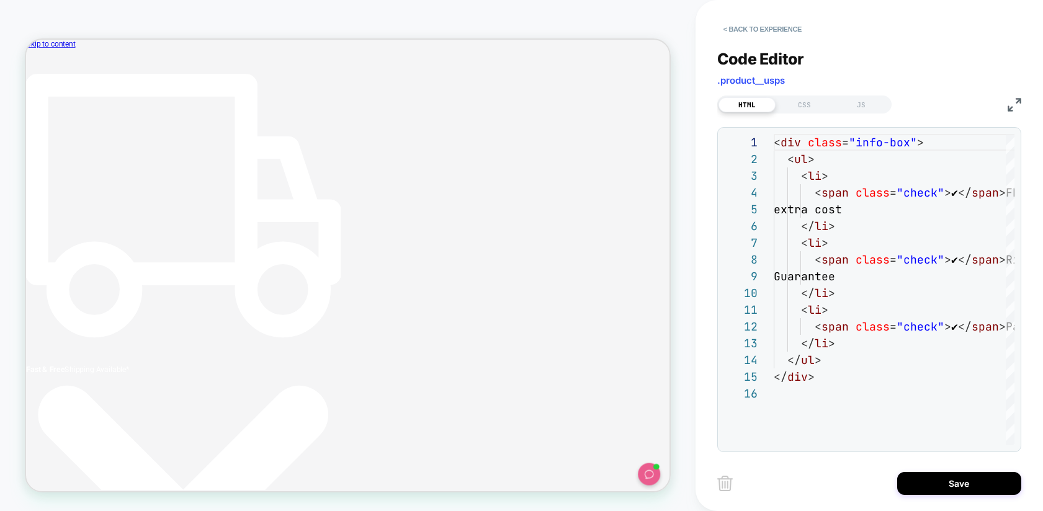
drag, startPoint x: 943, startPoint y: 481, endPoint x: 940, endPoint y: 470, distance: 11.2
click at [935, 480] on button "Save" at bounding box center [959, 483] width 124 height 23
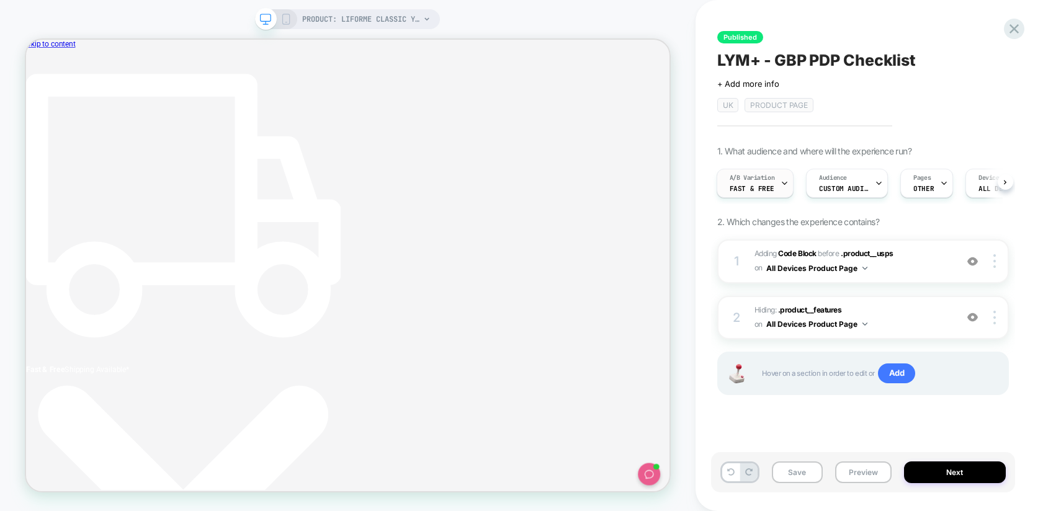
click at [770, 191] on span "Fast & Free" at bounding box center [752, 188] width 45 height 9
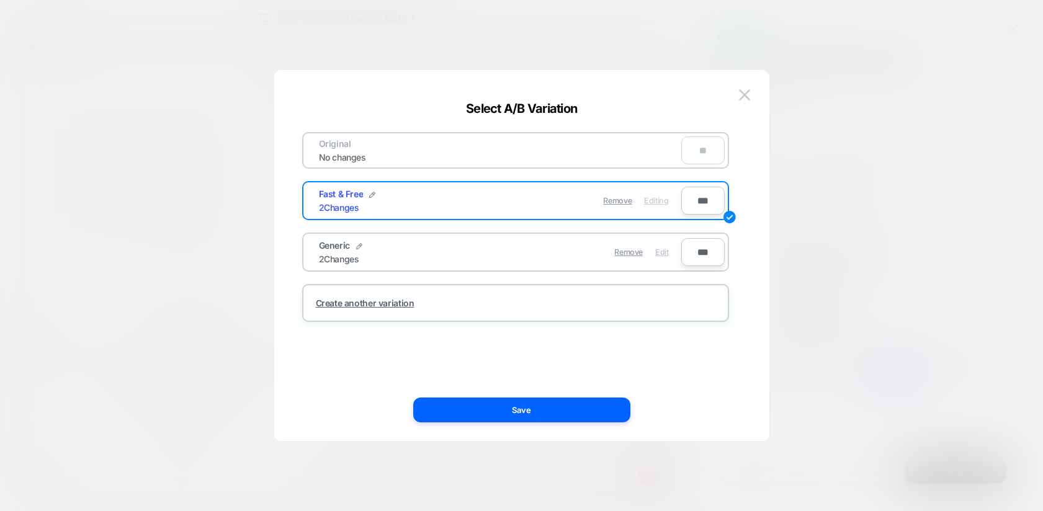
click at [662, 251] on span "Edit" at bounding box center [661, 252] width 13 height 9
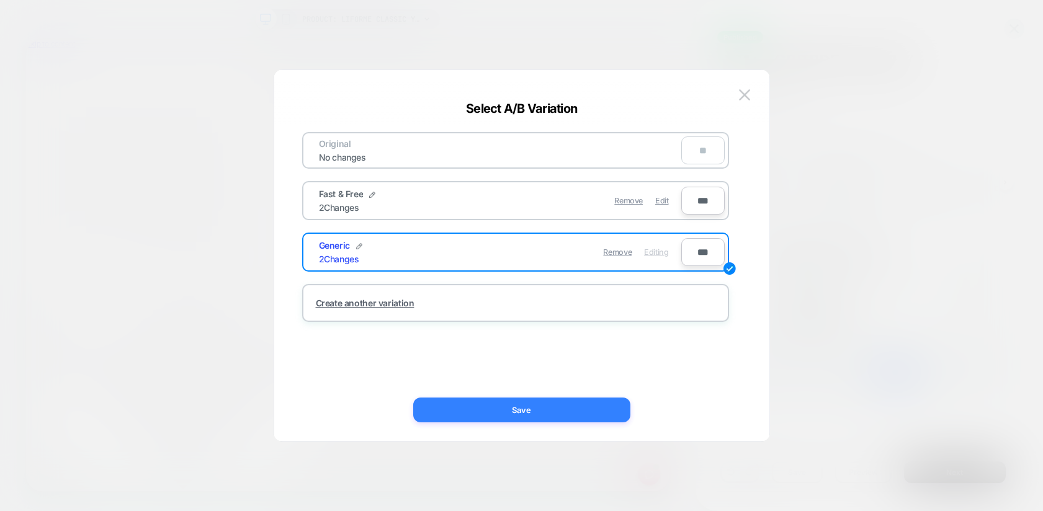
click at [596, 409] on button "Save" at bounding box center [521, 410] width 217 height 25
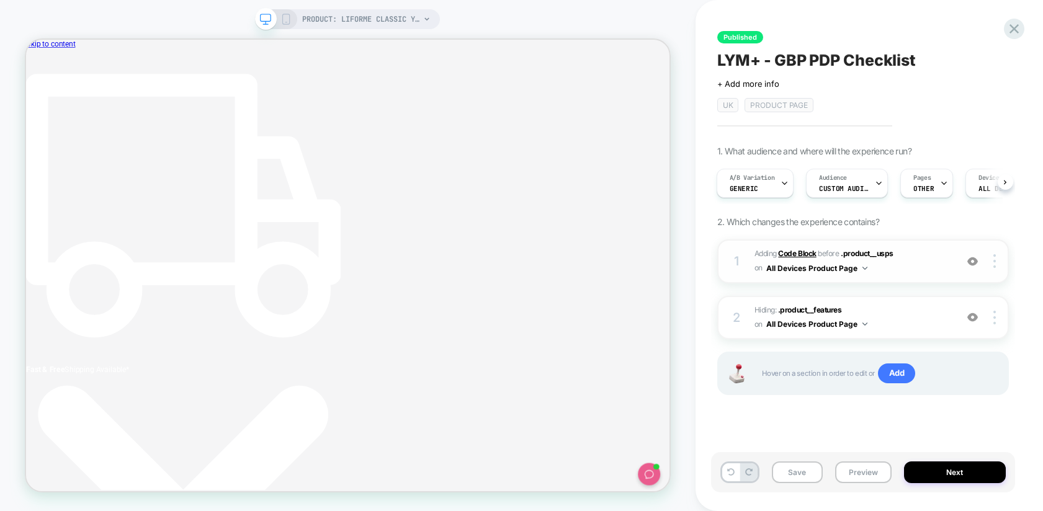
click at [789, 252] on b "Code Block" at bounding box center [797, 253] width 38 height 9
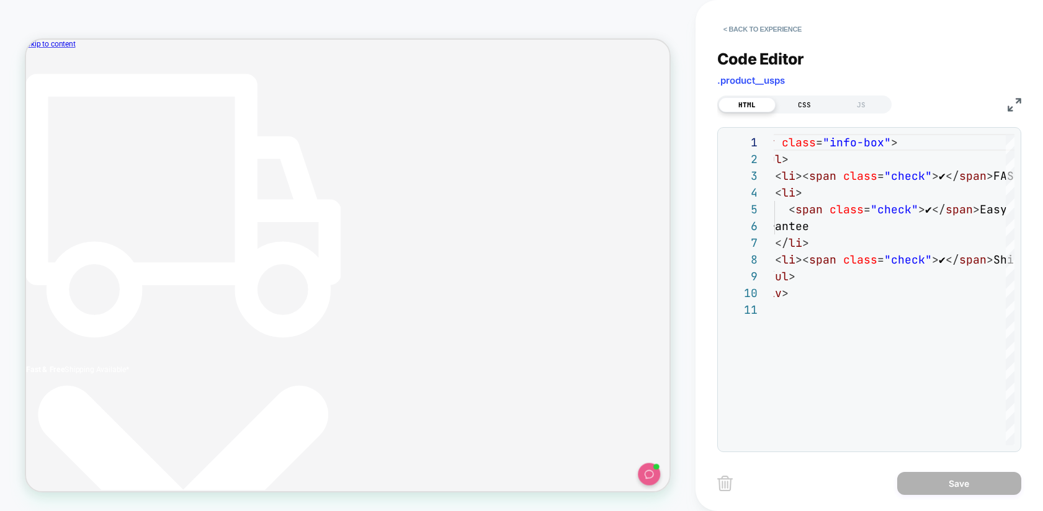
click at [825, 102] on div "CSS" at bounding box center [804, 104] width 57 height 15
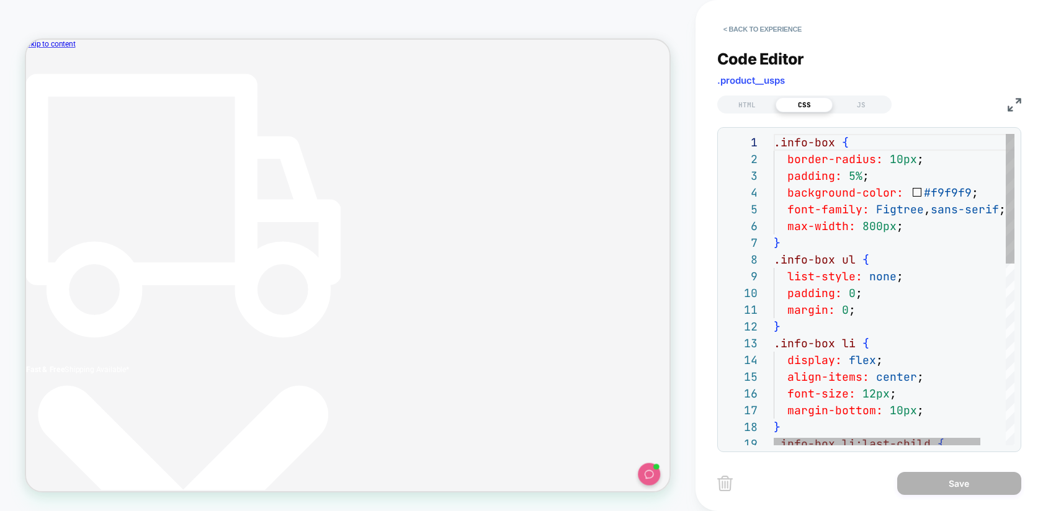
click at [904, 161] on div ".info-box { border-radius: 10px ; padding: 5% ; background-color: #f9f9f9 ; fon…" at bounding box center [909, 507] width 270 height 747
type textarea "**********"
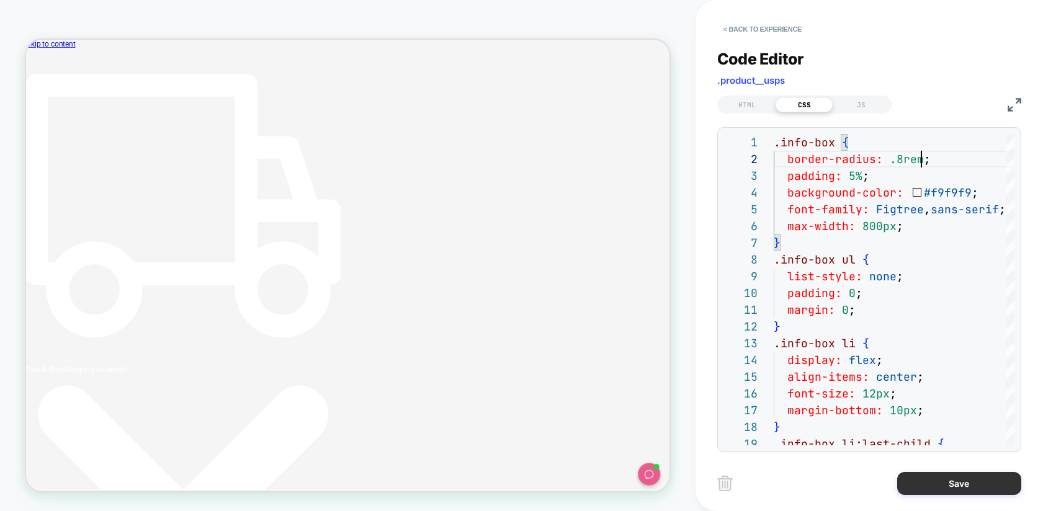
click at [935, 477] on button "Save" at bounding box center [959, 483] width 124 height 23
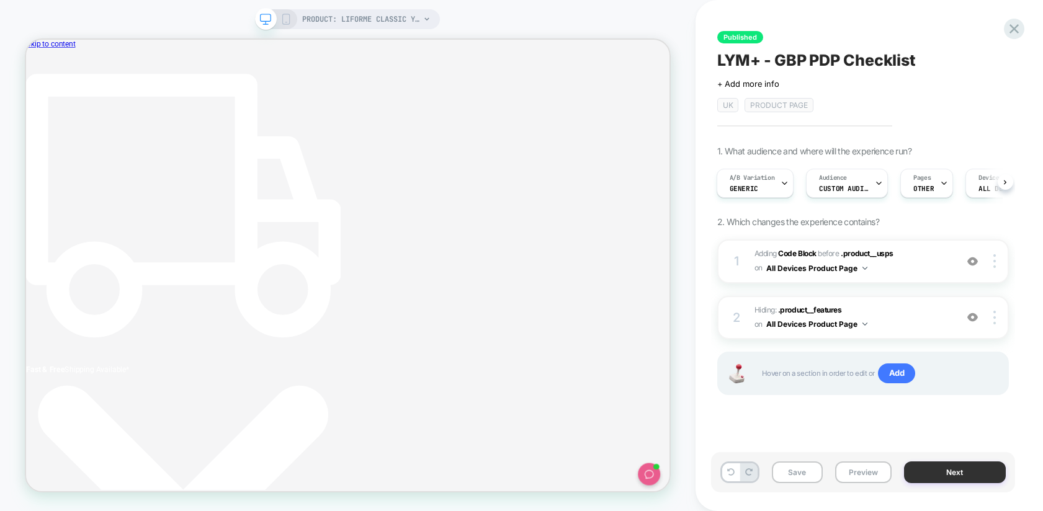
click at [935, 473] on button "Next" at bounding box center [955, 473] width 102 height 22
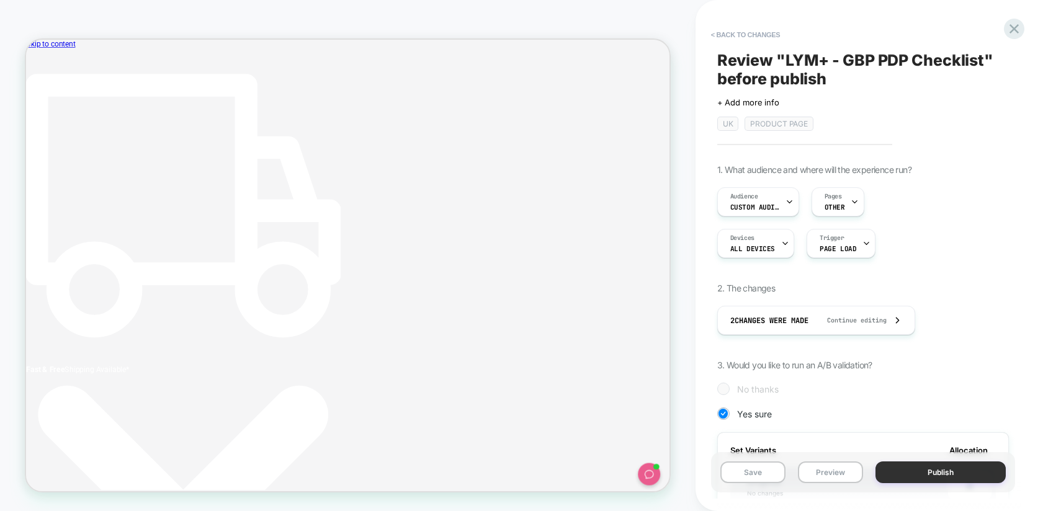
click at [935, 473] on button "Publish" at bounding box center [941, 473] width 130 height 22
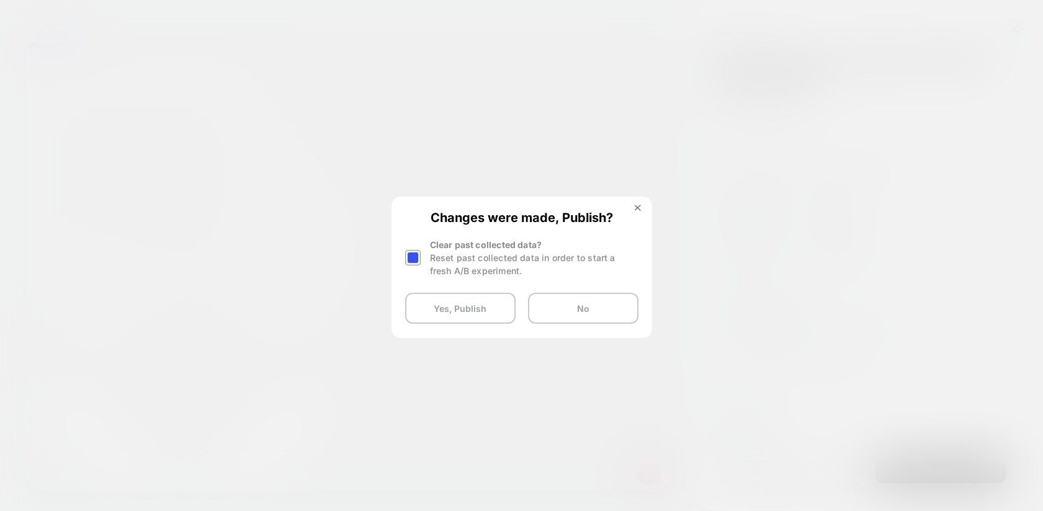
click at [416, 255] on div at bounding box center [413, 258] width 16 height 16
drag, startPoint x: 434, startPoint y: 320, endPoint x: 437, endPoint y: 310, distance: 10.4
click at [434, 320] on button "Yes, Publish" at bounding box center [460, 308] width 110 height 31
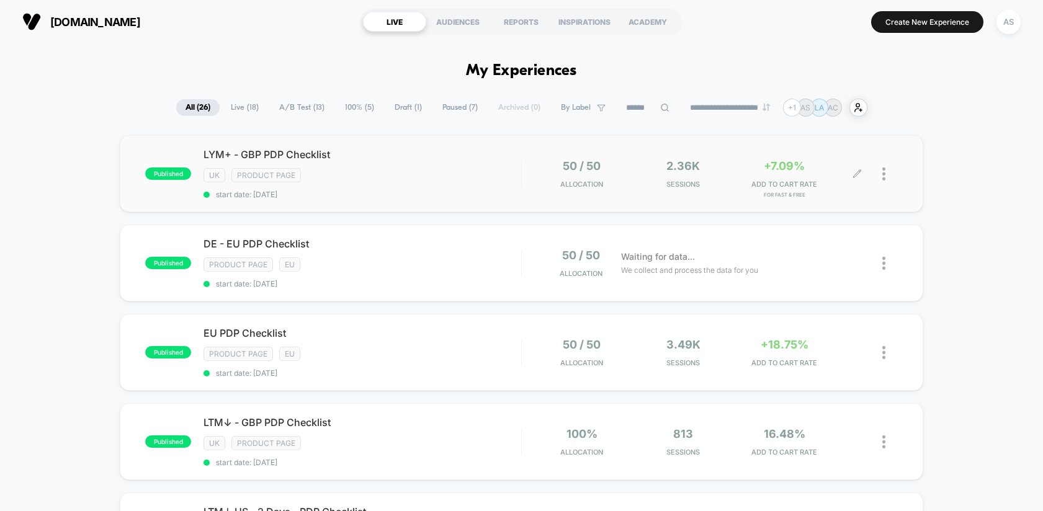
click at [861, 173] on icon at bounding box center [857, 173] width 9 height 9
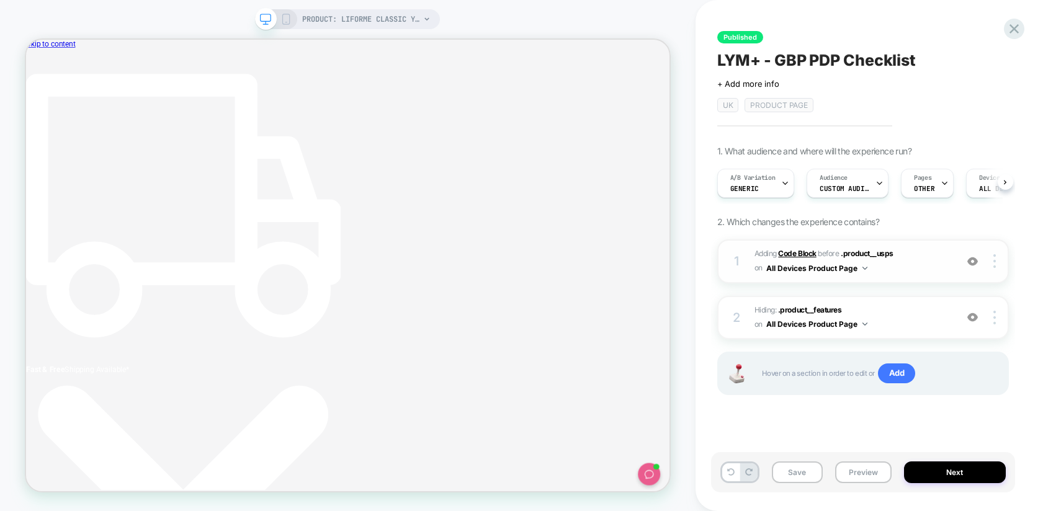
scroll to position [0, 1]
click at [804, 251] on b "Code Block" at bounding box center [797, 253] width 38 height 9
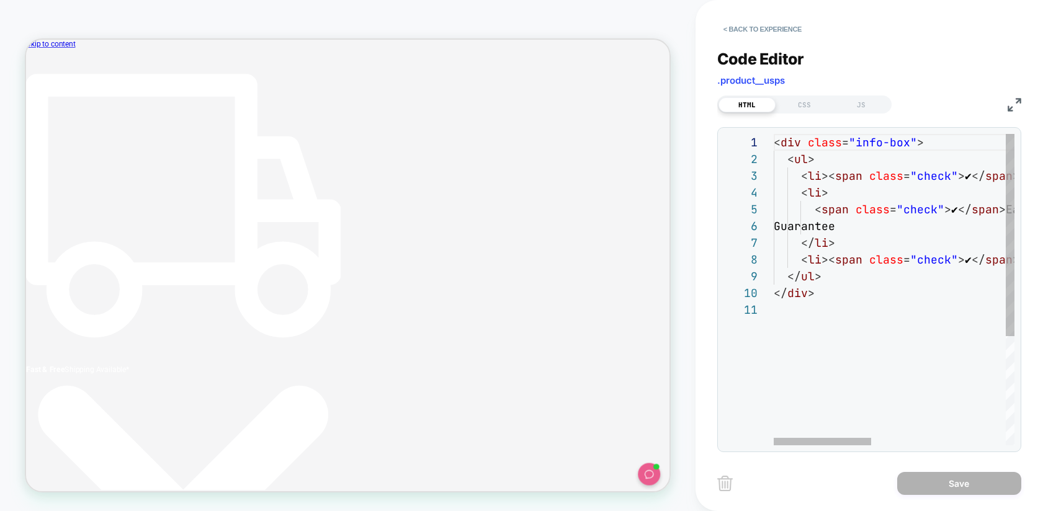
scroll to position [0, 405]
click at [827, 105] on div "CSS" at bounding box center [804, 104] width 57 height 15
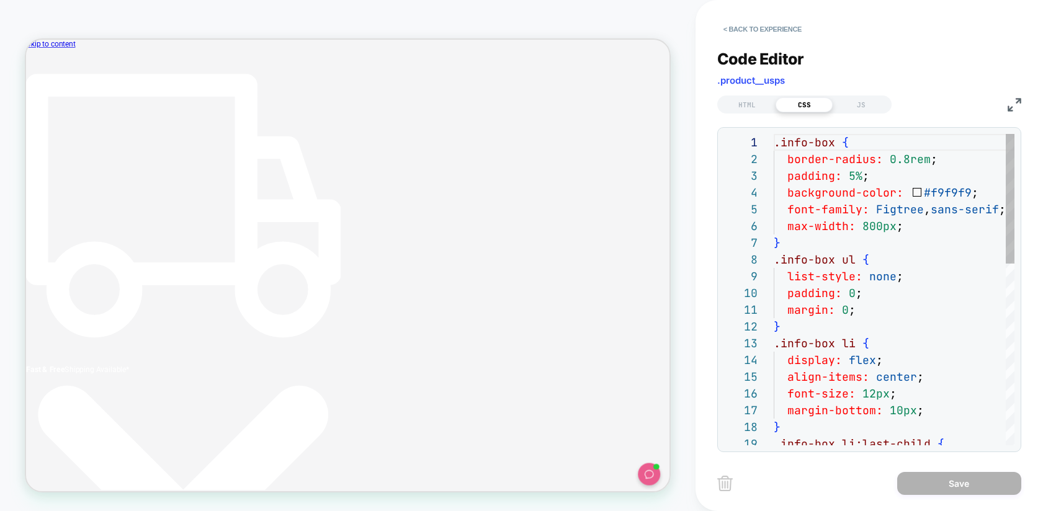
scroll to position [0, 177]
click at [935, 192] on div ".info-box { border-radius: 0.8rem ; padding: 5% ; background-color: #f9f9f9 ; f…" at bounding box center [909, 507] width 270 height 747
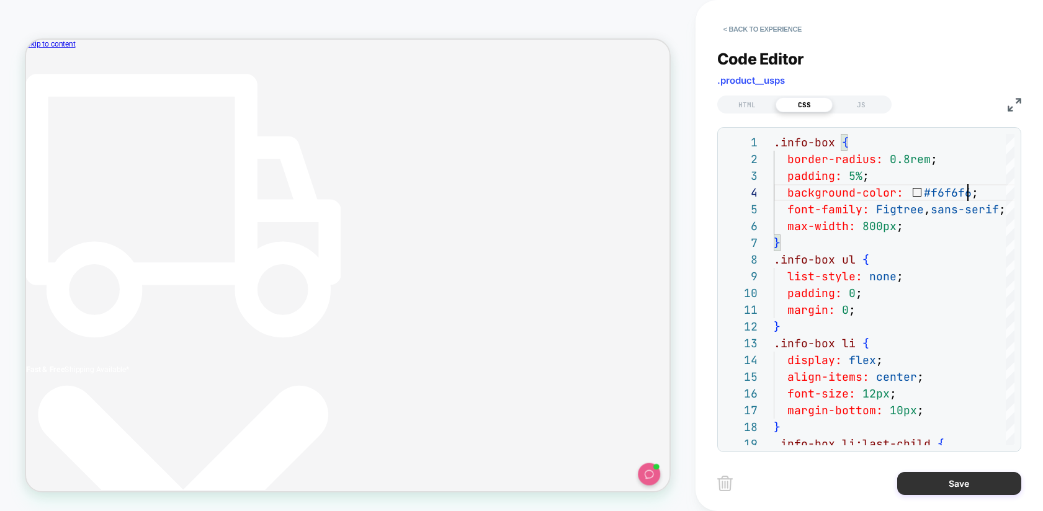
type textarea "**********"
click at [935, 490] on button "Save" at bounding box center [959, 483] width 124 height 23
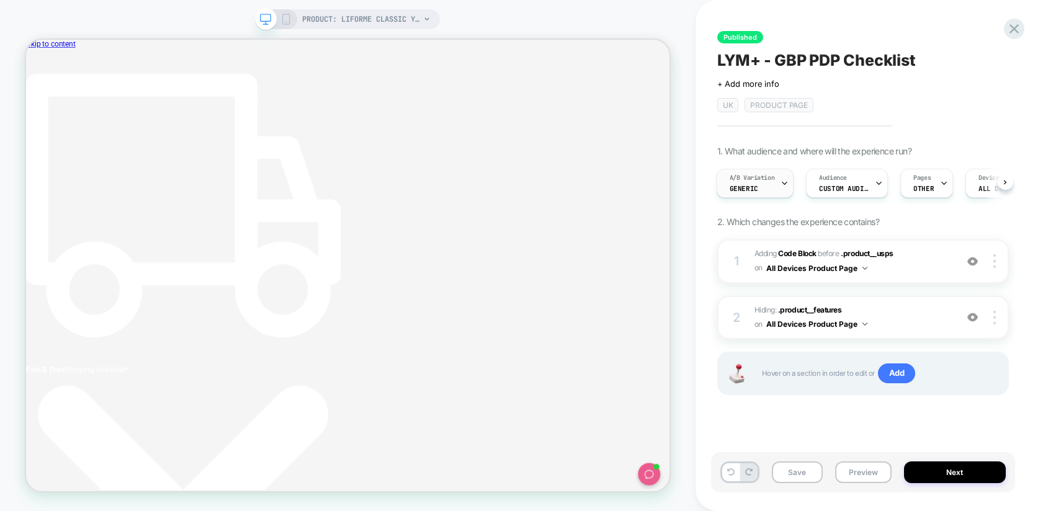
scroll to position [0, 405]
click at [754, 176] on span "A/B Variation" at bounding box center [752, 178] width 45 height 9
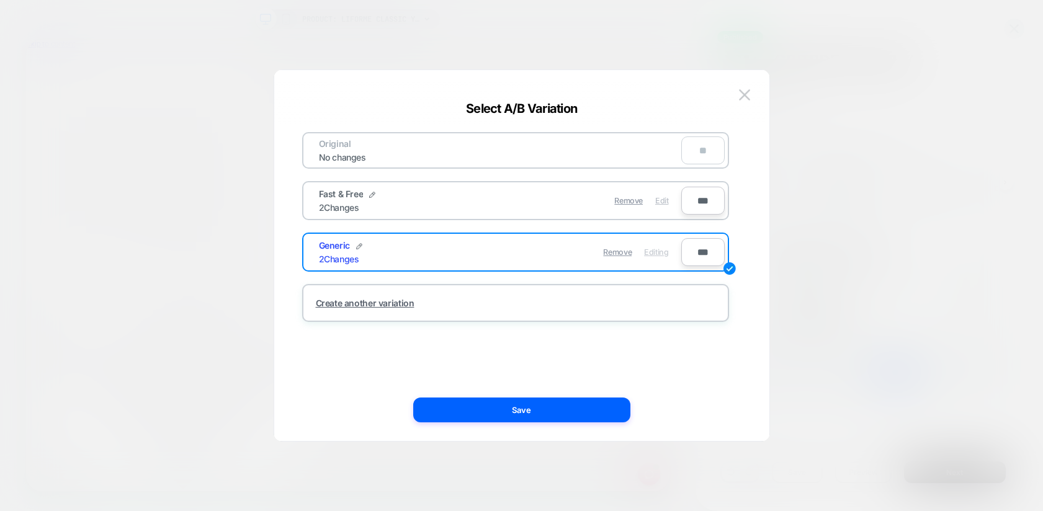
click at [660, 205] on div "Edit" at bounding box center [661, 201] width 13 height 24
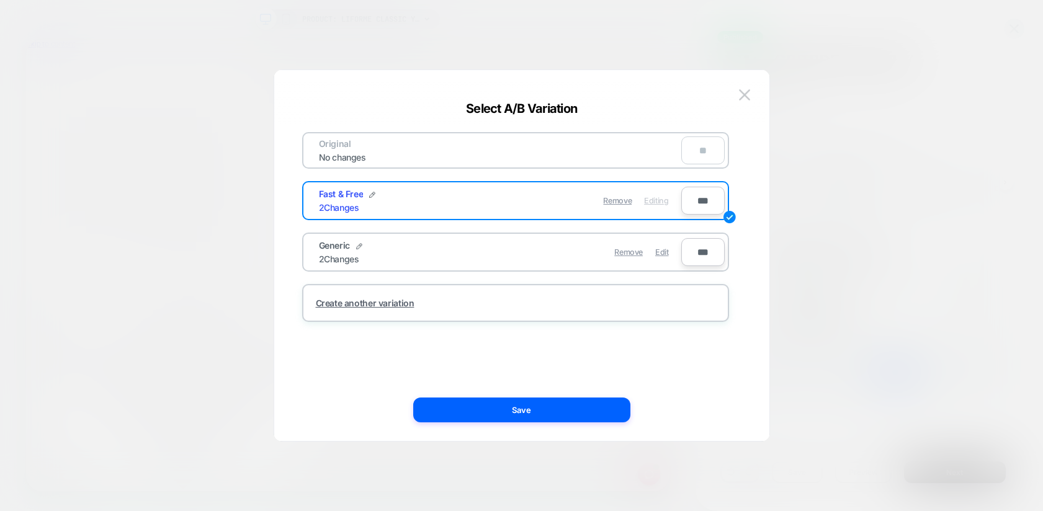
scroll to position [0, 0]
drag, startPoint x: 565, startPoint y: 408, endPoint x: 816, endPoint y: 347, distance: 258.7
click at [565, 408] on button "Save" at bounding box center [521, 410] width 217 height 25
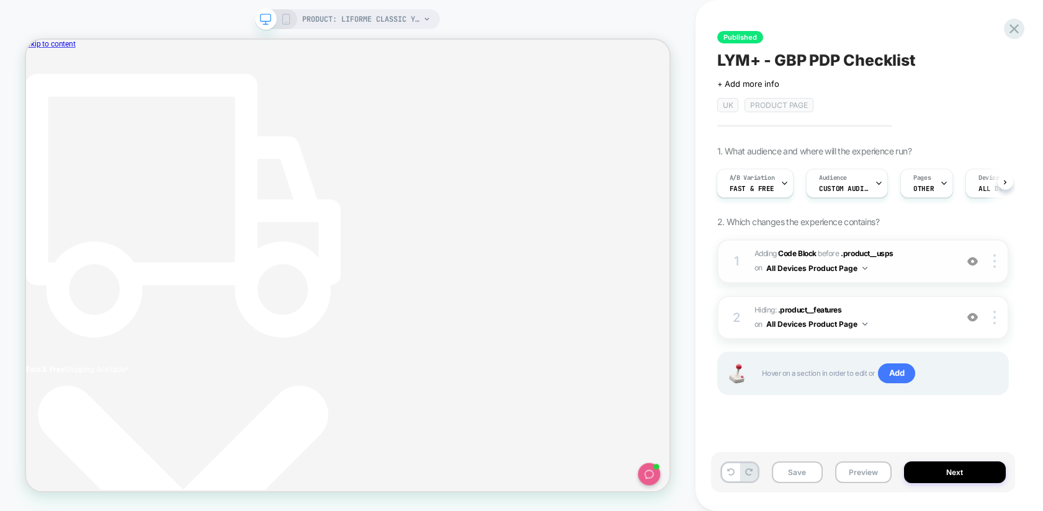
click at [809, 247] on div "1 Adding Code Block BEFORE .product__usps .product__usps on All Devices Product…" at bounding box center [863, 262] width 292 height 44
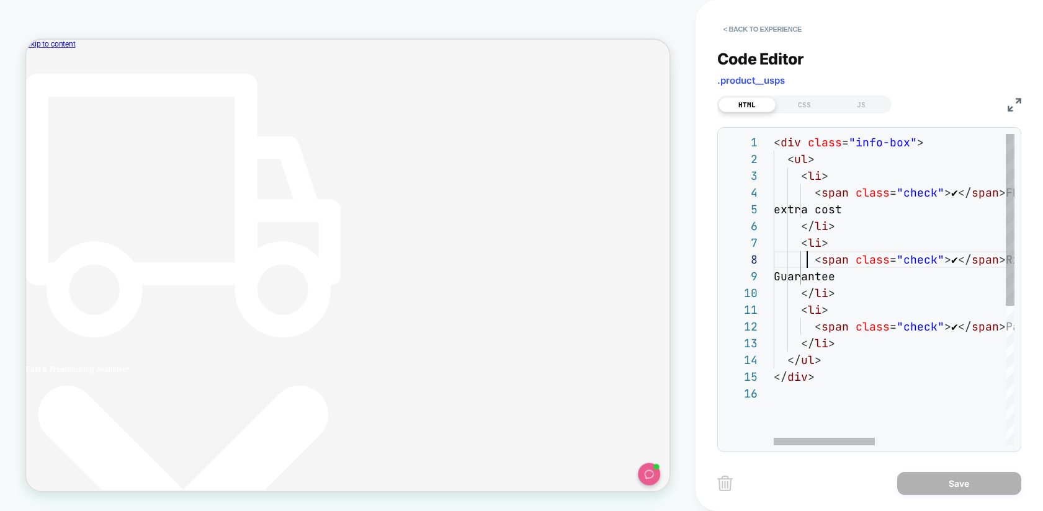
click at [805, 253] on div "< div class = "info-box" > < ul > < li > < span class = "check" > ✔ </ span > F…" at bounding box center [1050, 415] width 552 height 563
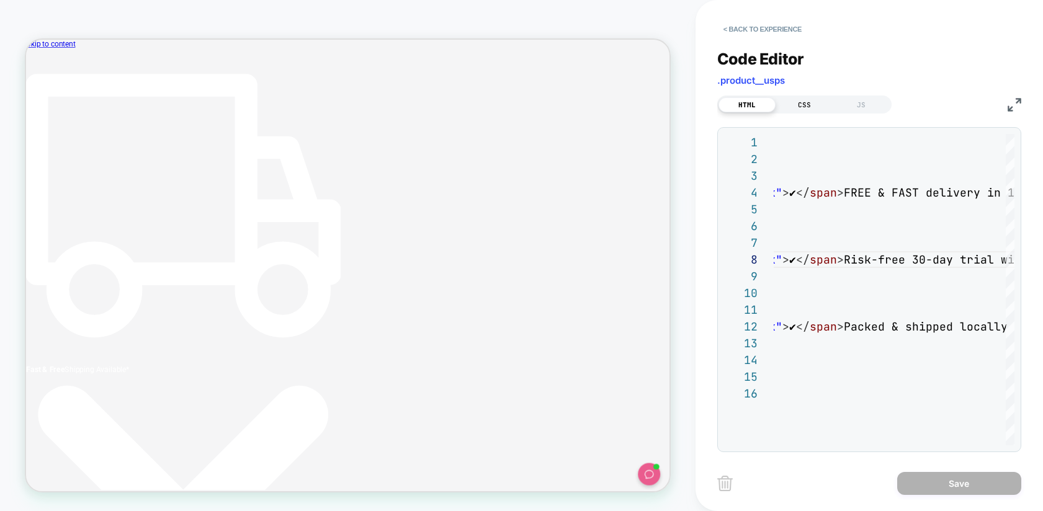
scroll to position [0, 405]
click at [799, 100] on div "CSS" at bounding box center [804, 104] width 57 height 15
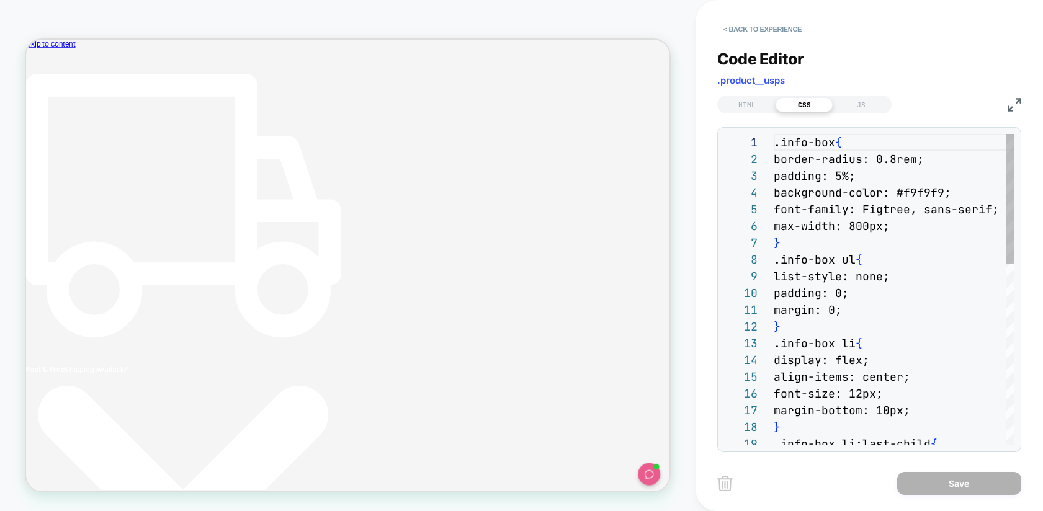
scroll to position [168, 0]
click at [932, 187] on div ".info-box { border-radius: 0.8rem; padding: 5%; background-color: #f9f9f9; font…" at bounding box center [894, 507] width 241 height 747
click at [932, 187] on div ".info-box { border-radius: 0.8rem; padding: 5%; background-color: #f9f9f9; font…" at bounding box center [909, 507] width 270 height 747
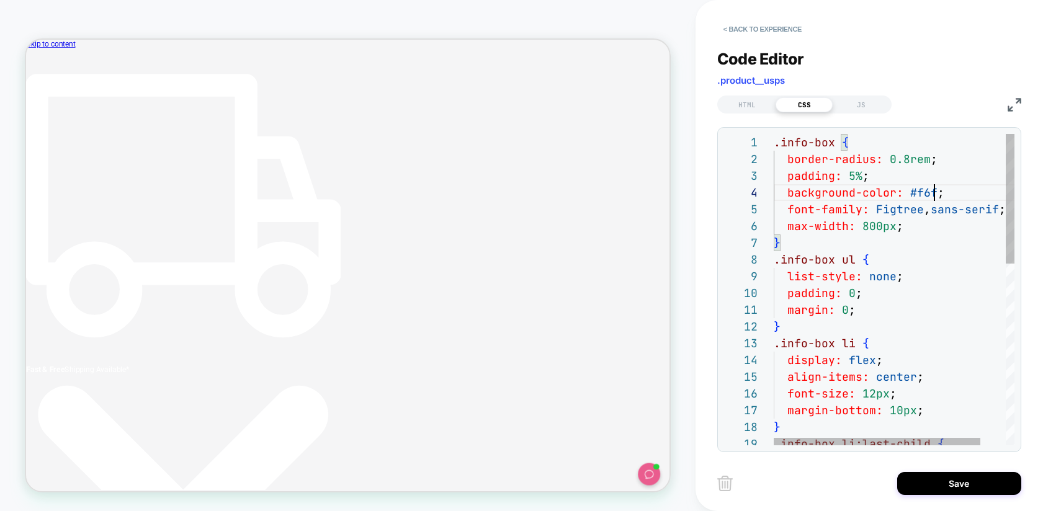
scroll to position [50, 168]
click at [928, 264] on div ".info-box ul {" at bounding box center [909, 259] width 270 height 17
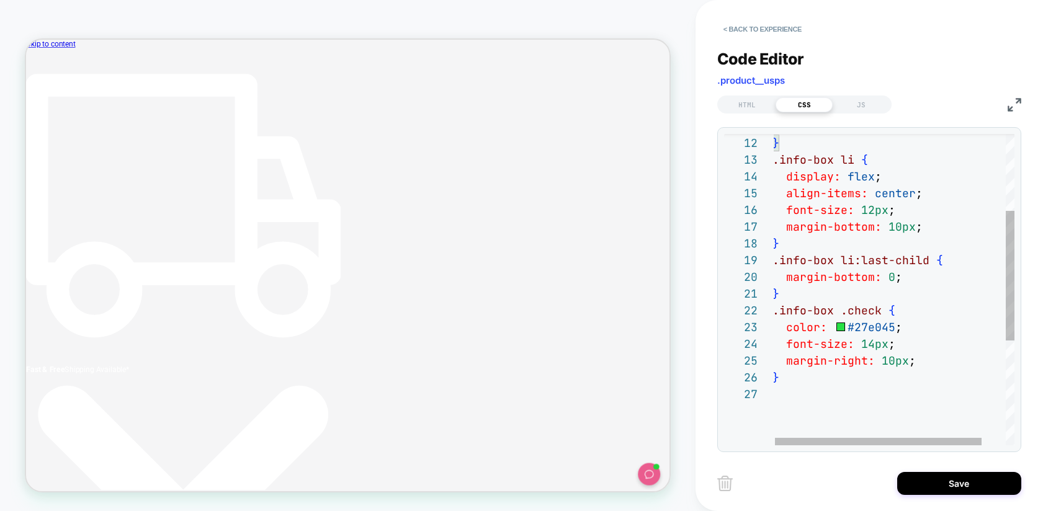
click at [900, 229] on div "margin: 0 ; } .info-box li { display: flex ; align-items: center ; font-size: 1…" at bounding box center [908, 323] width 270 height 747
click at [896, 227] on div "margin: 0 ; } .info-box li { display: flex ; align-items: center ; font-size: 1…" at bounding box center [908, 323] width 270 height 747
click at [895, 224] on div "margin: 0 ; } .info-box li { display: flex ; align-items: center ; font-size: 1…" at bounding box center [908, 323] width 270 height 747
type textarea "**********"
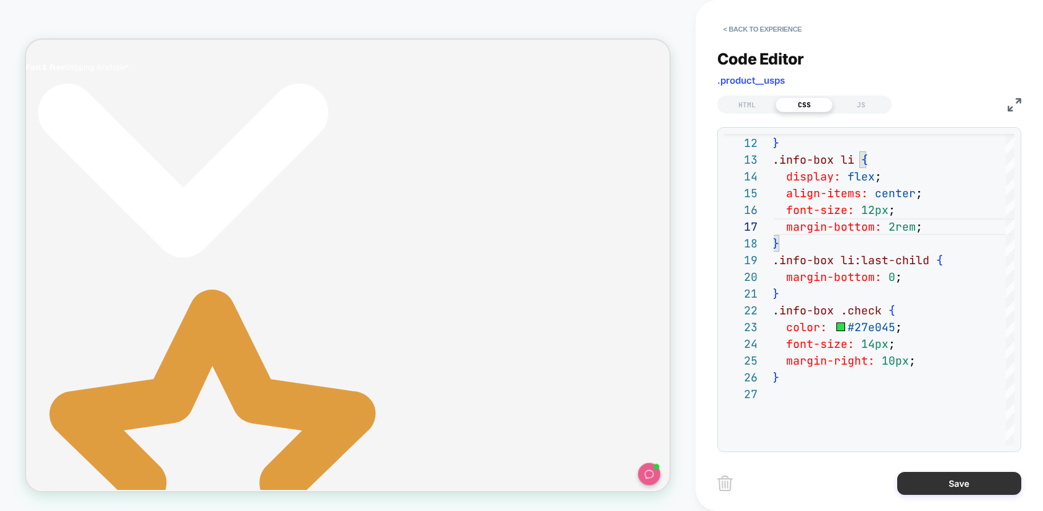
click at [935, 480] on button "Save" at bounding box center [959, 483] width 124 height 23
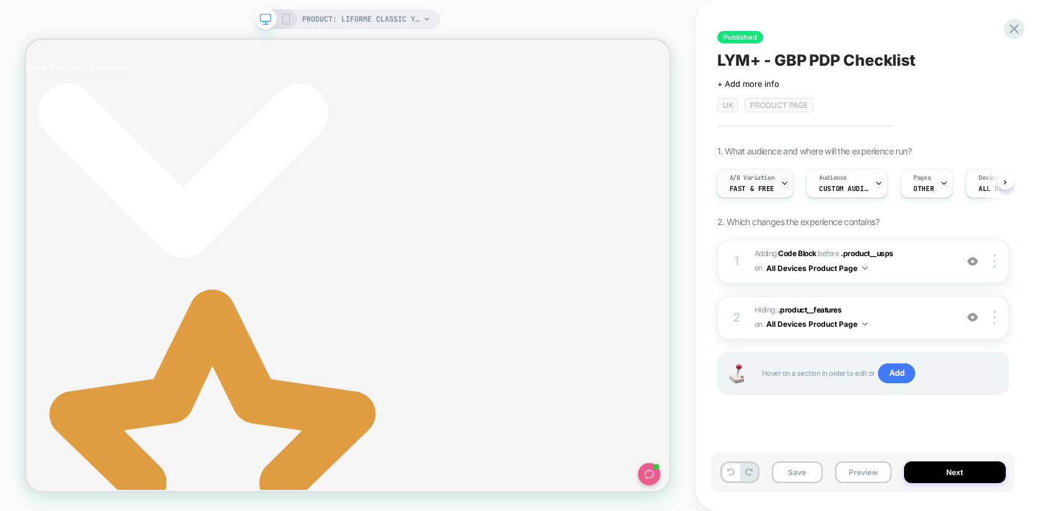
click at [760, 181] on span "A/B Variation" at bounding box center [752, 178] width 45 height 9
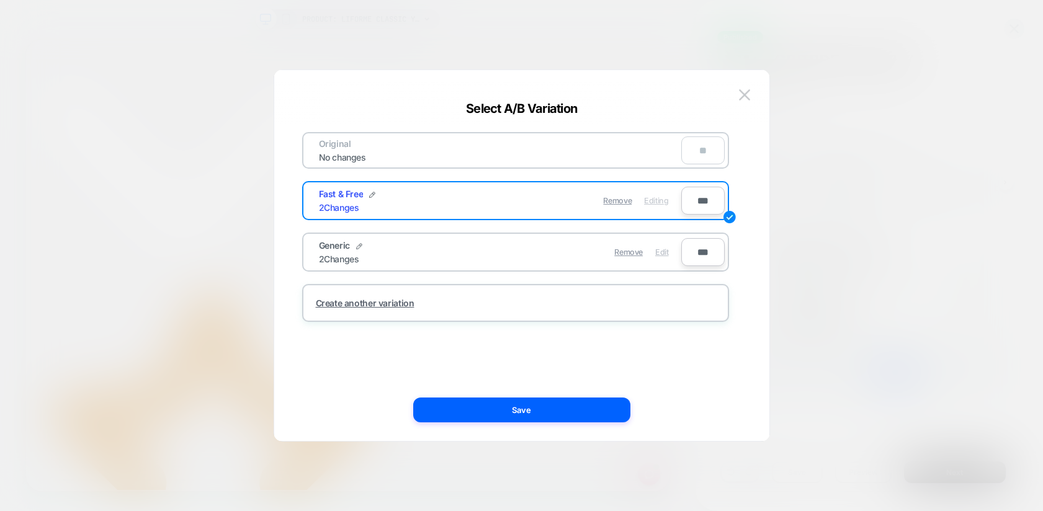
click at [663, 249] on span "Edit" at bounding box center [661, 252] width 13 height 9
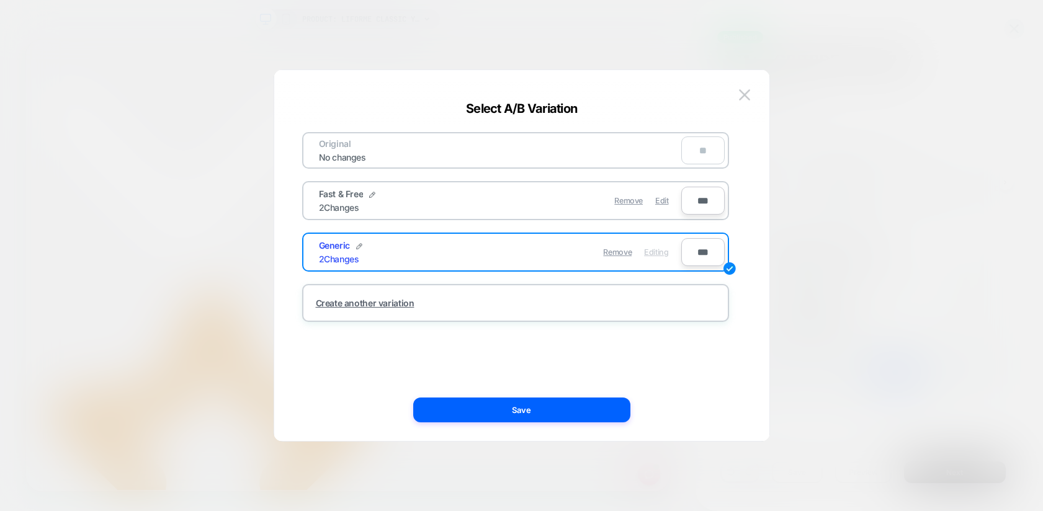
drag, startPoint x: 554, startPoint y: 405, endPoint x: 724, endPoint y: 437, distance: 172.5
click at [555, 405] on button "Save" at bounding box center [521, 410] width 217 height 25
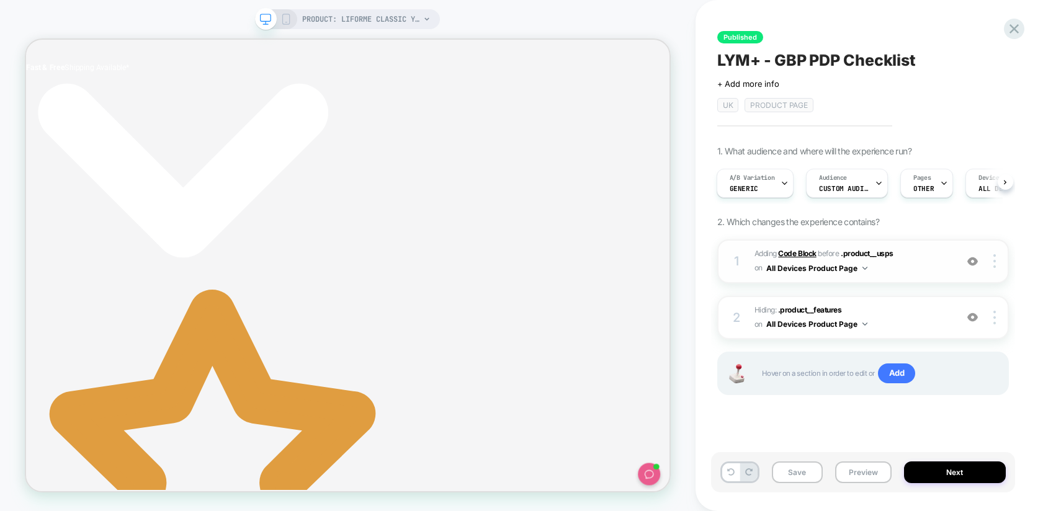
click at [804, 253] on b "Code Block" at bounding box center [797, 253] width 38 height 9
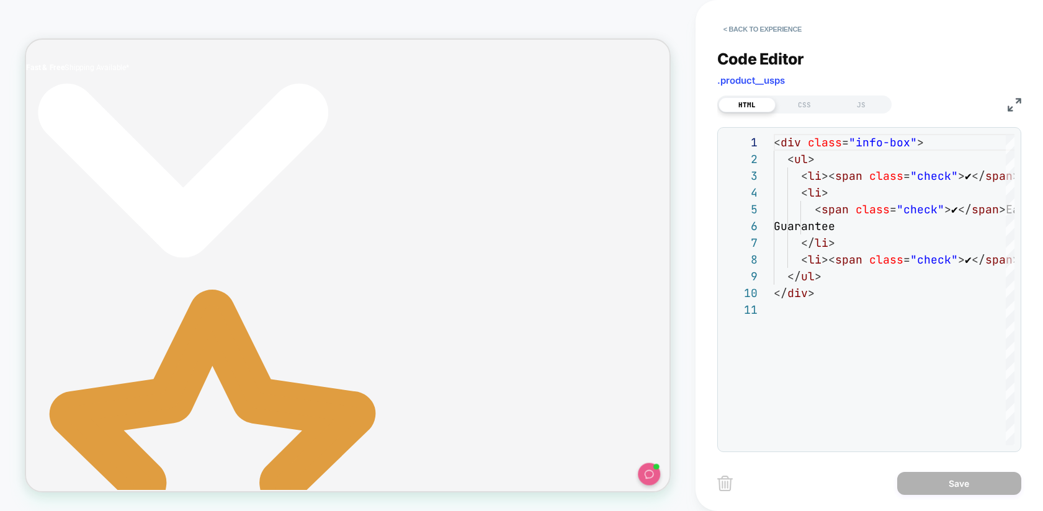
drag, startPoint x: 808, startPoint y: 102, endPoint x: 835, endPoint y: 121, distance: 33.4
click at [808, 102] on div "CSS" at bounding box center [804, 104] width 57 height 15
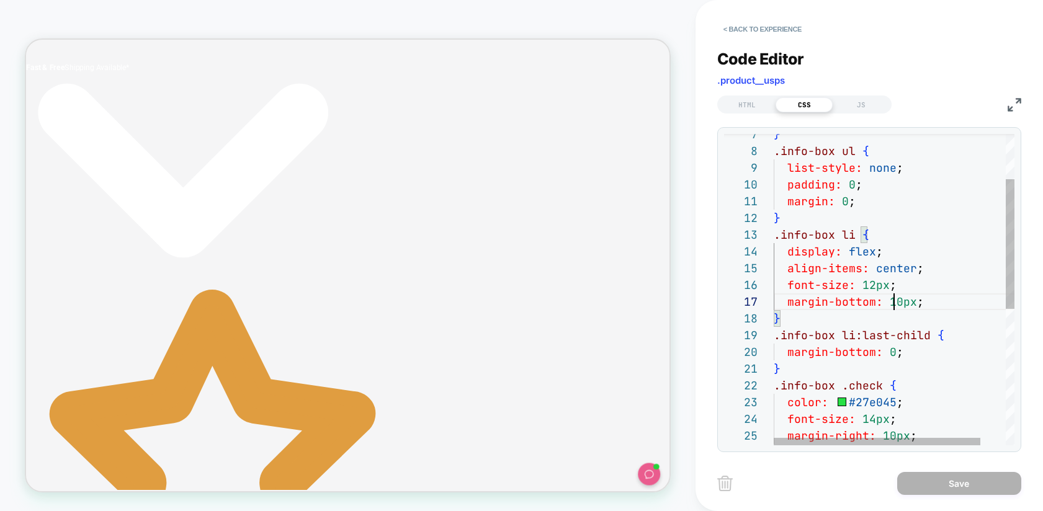
click at [894, 300] on div "} .info-box ul { list-style: none ; padding: 0 ; margin: 0 ; } .info-box li { d…" at bounding box center [909, 398] width 270 height 747
type textarea "**********"
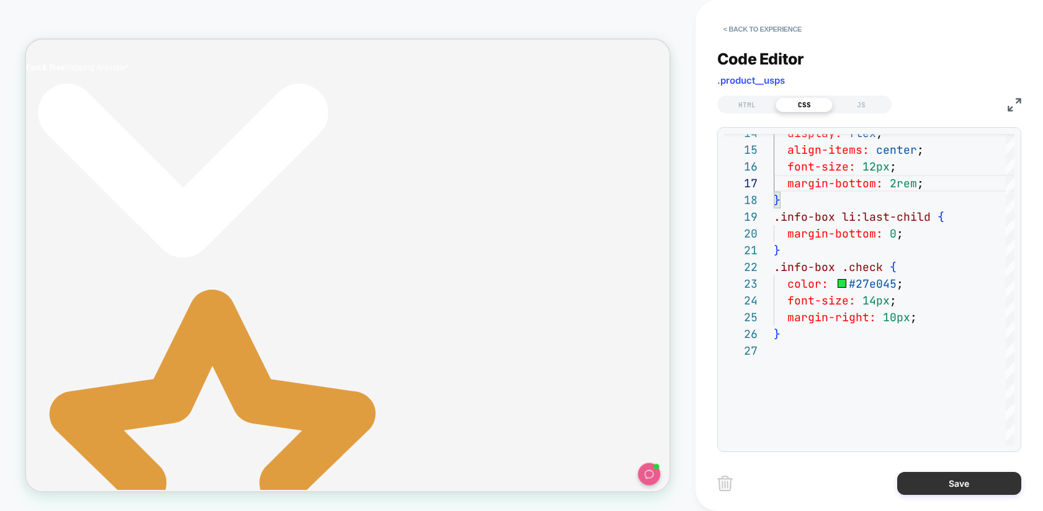
click at [935, 489] on button "Save" at bounding box center [959, 483] width 124 height 23
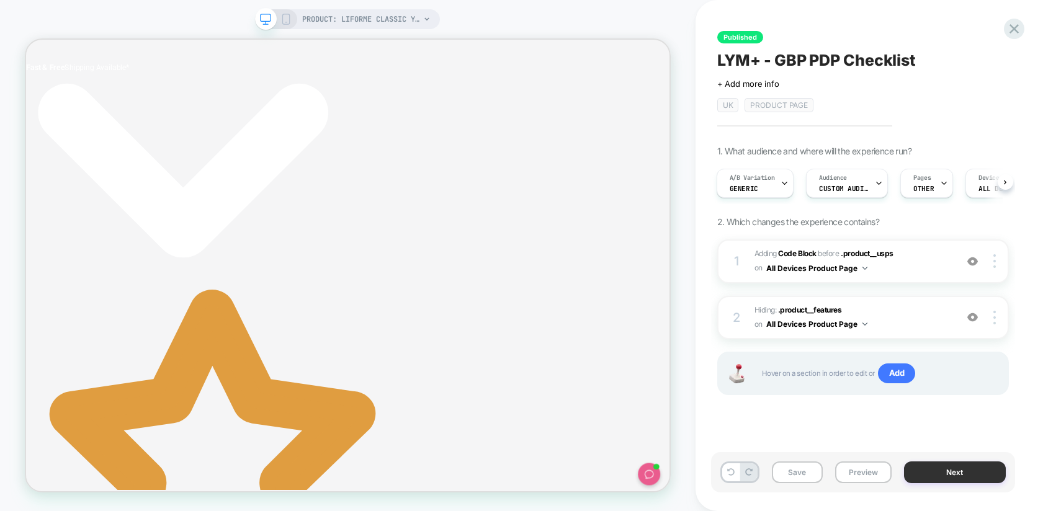
click at [935, 470] on button "Next" at bounding box center [955, 473] width 102 height 22
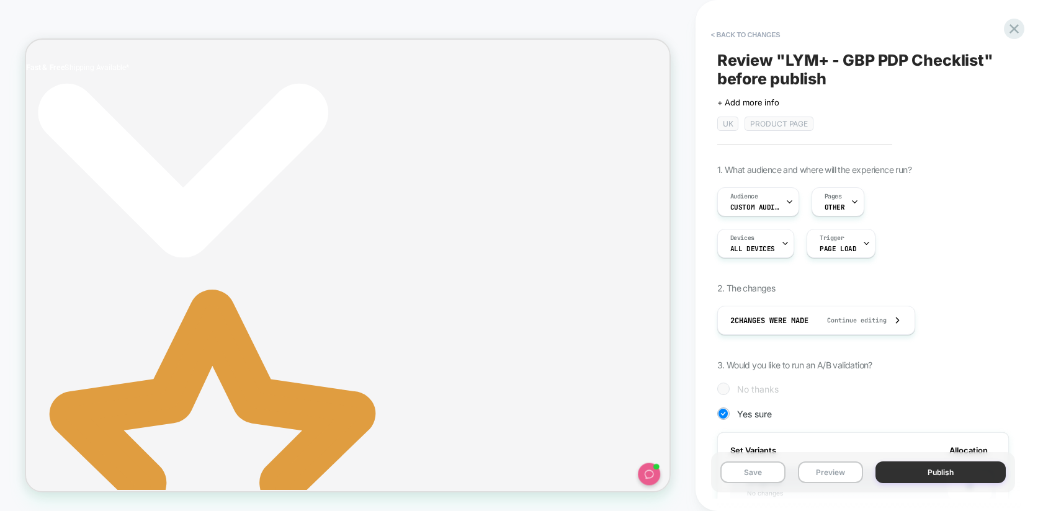
click at [928, 473] on button "Publish" at bounding box center [941, 473] width 130 height 22
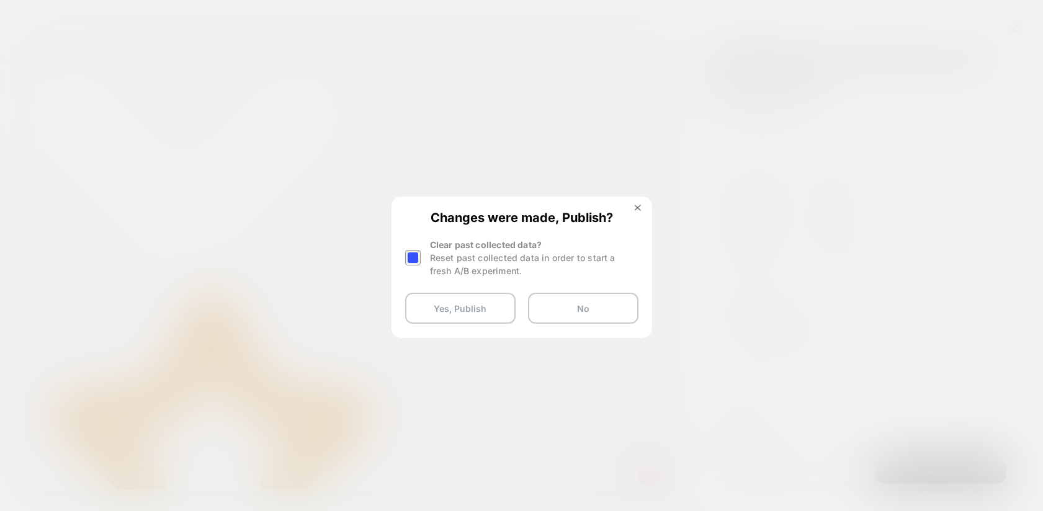
drag, startPoint x: 411, startPoint y: 259, endPoint x: 419, endPoint y: 288, distance: 30.3
click at [411, 259] on div at bounding box center [413, 258] width 16 height 16
click at [424, 305] on button "Yes, Publish" at bounding box center [460, 308] width 110 height 31
